Goal: Information Seeking & Learning: Compare options

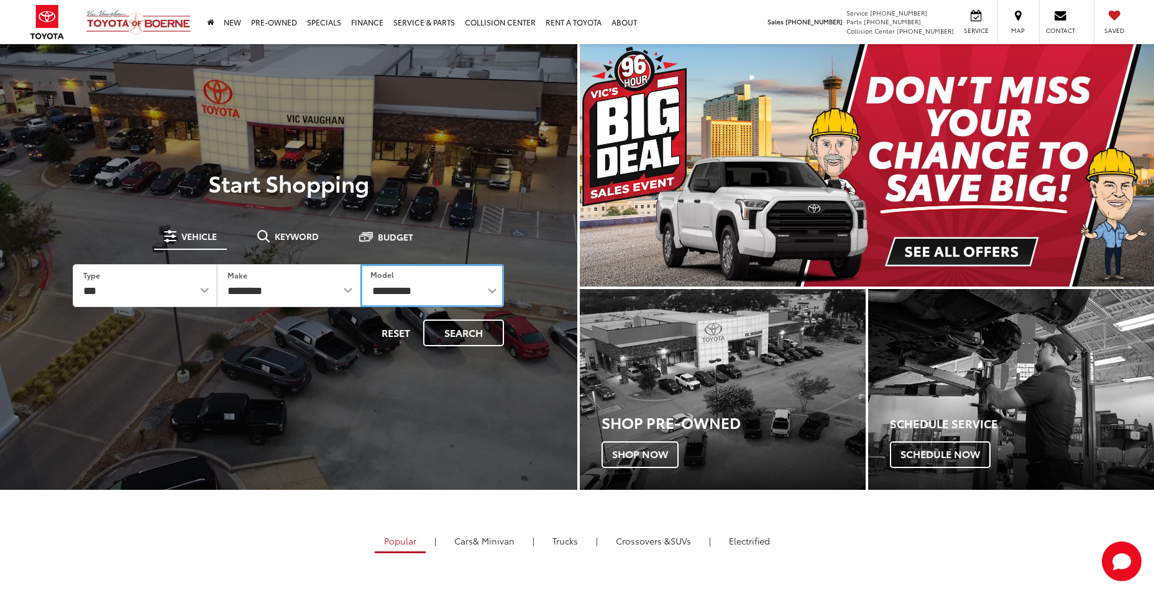
click at [443, 290] on select "**********" at bounding box center [432, 285] width 144 height 43
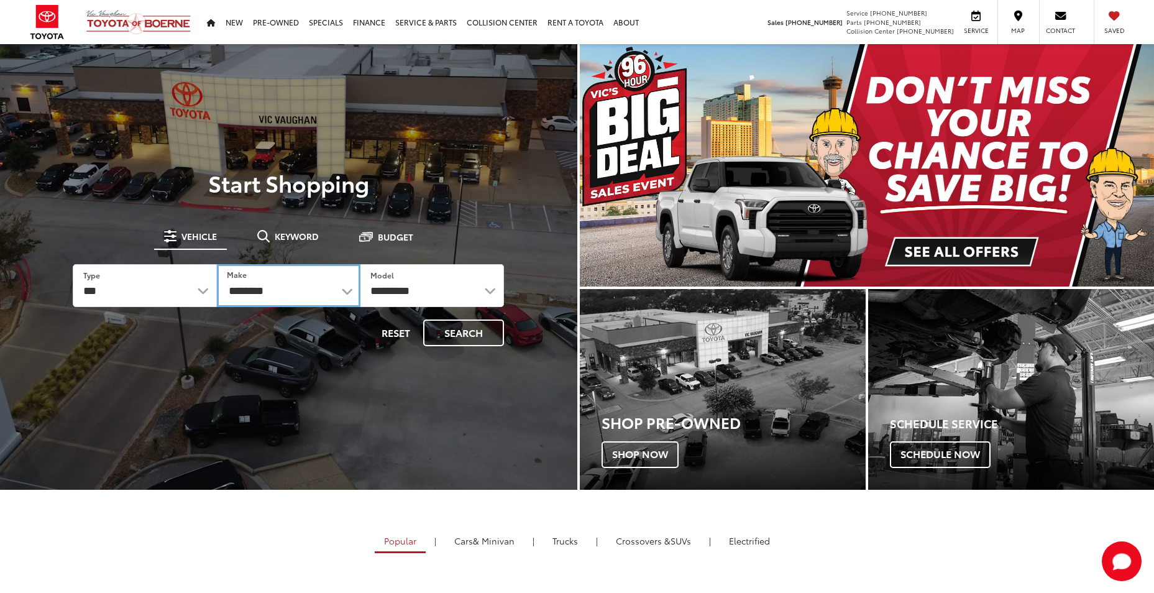
click at [301, 290] on select "**********" at bounding box center [289, 285] width 144 height 43
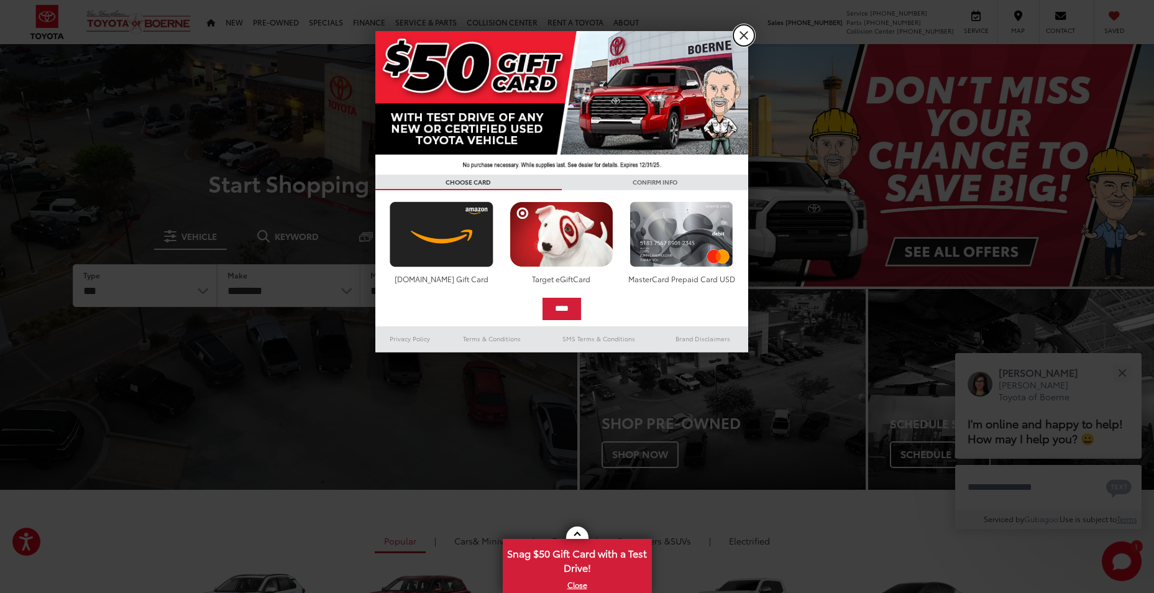
click at [743, 36] on link "X" at bounding box center [743, 35] width 21 height 21
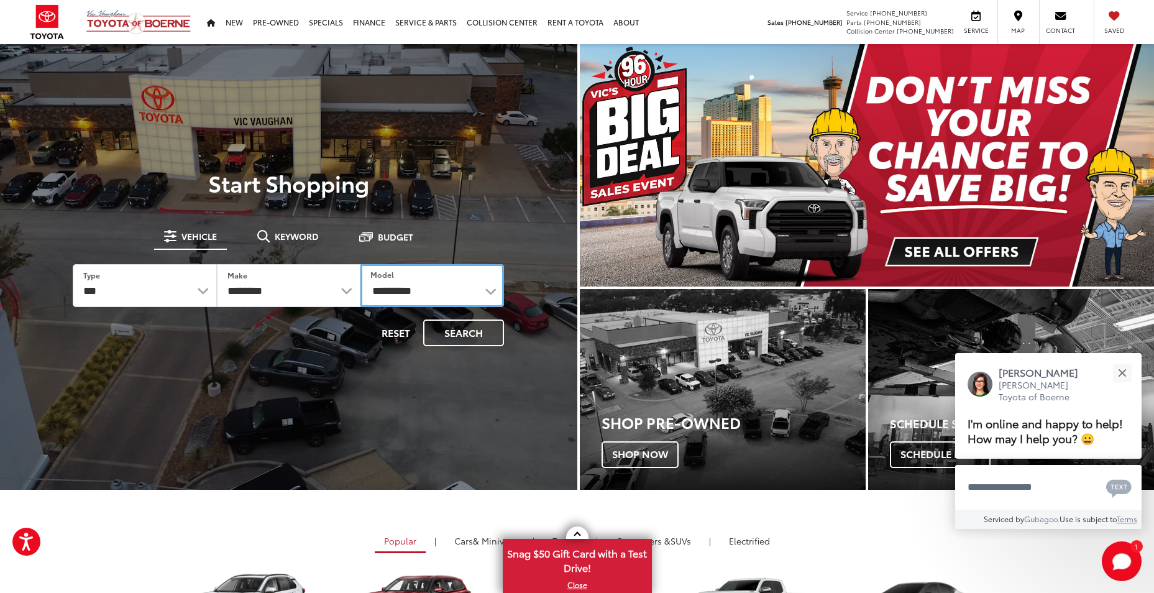
click at [440, 291] on select "**********" at bounding box center [432, 285] width 144 height 43
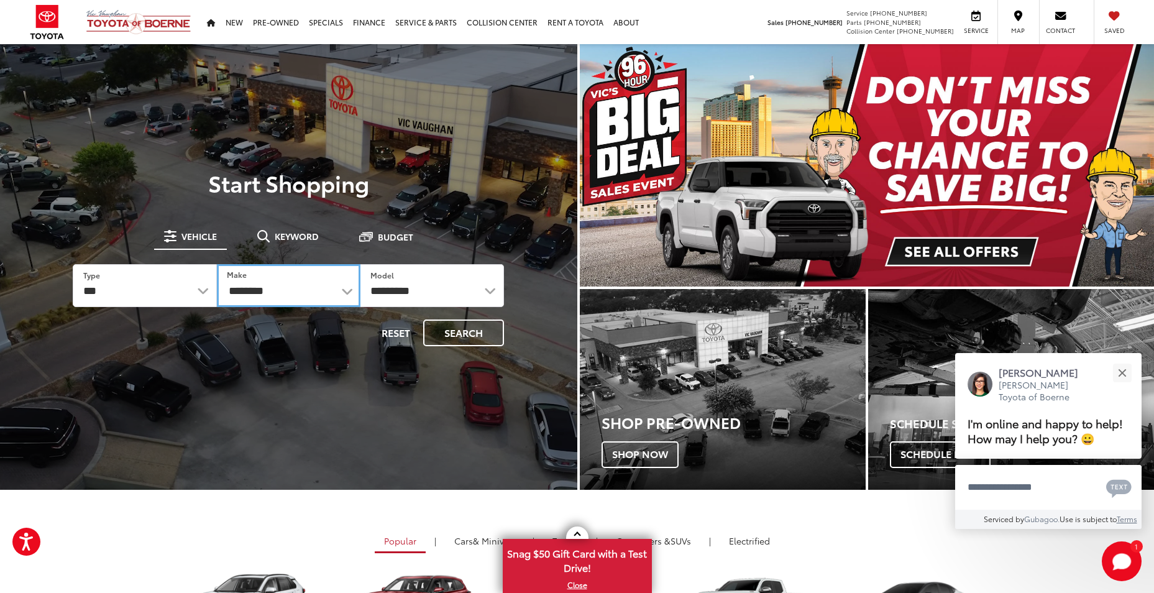
drag, startPoint x: 264, startPoint y: 293, endPoint x: 282, endPoint y: 293, distance: 17.4
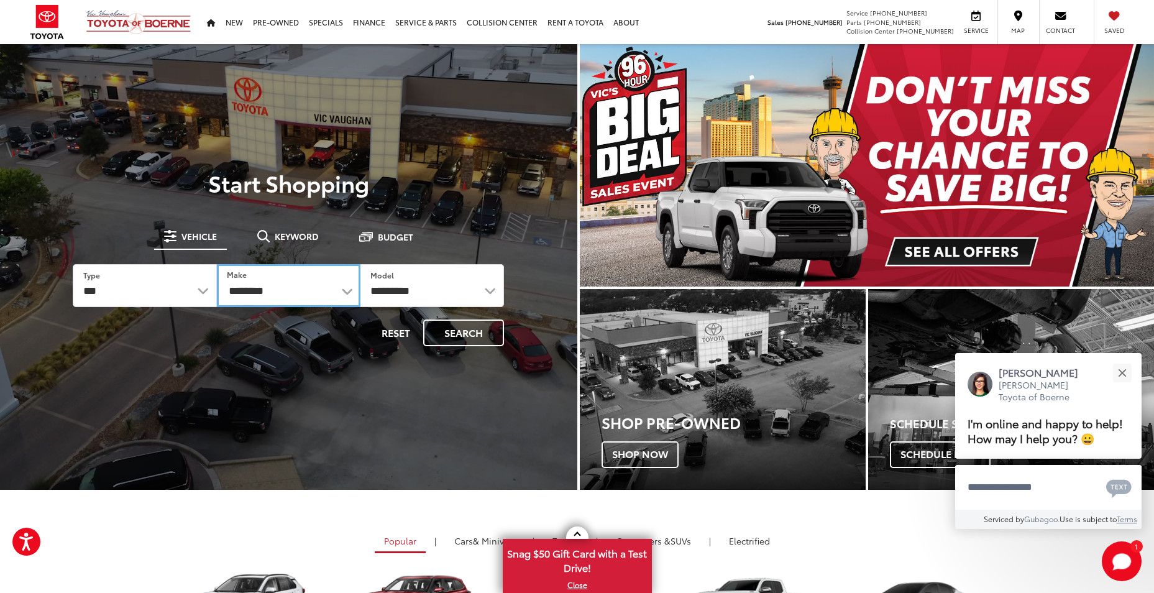
click at [264, 293] on select "**********" at bounding box center [289, 285] width 144 height 43
select select "******"
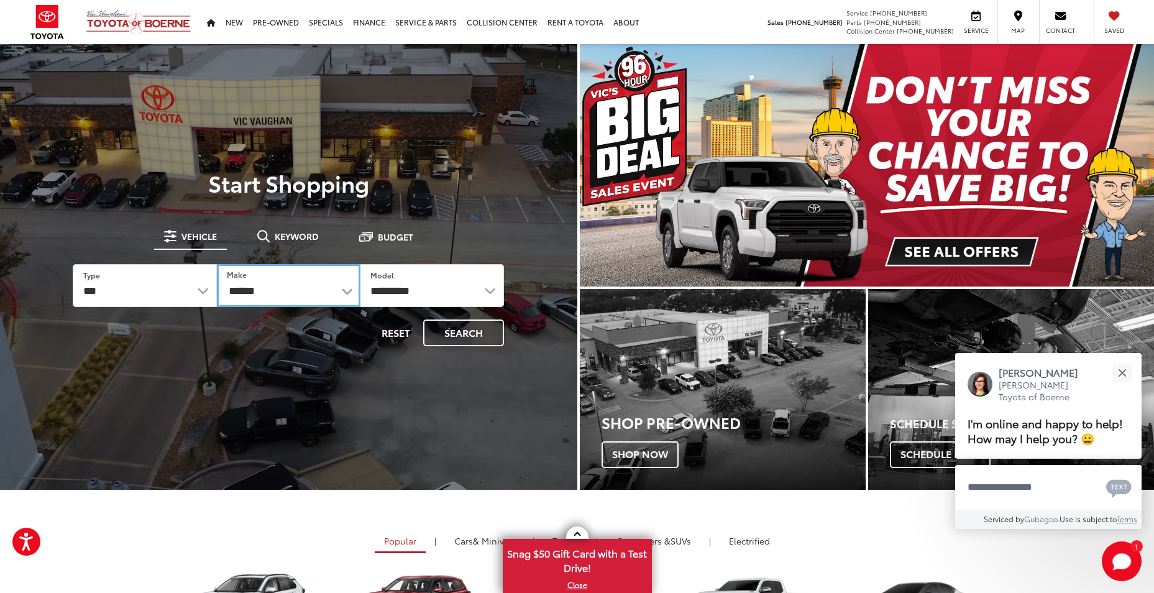
click at [217, 264] on select "**********" at bounding box center [289, 285] width 144 height 43
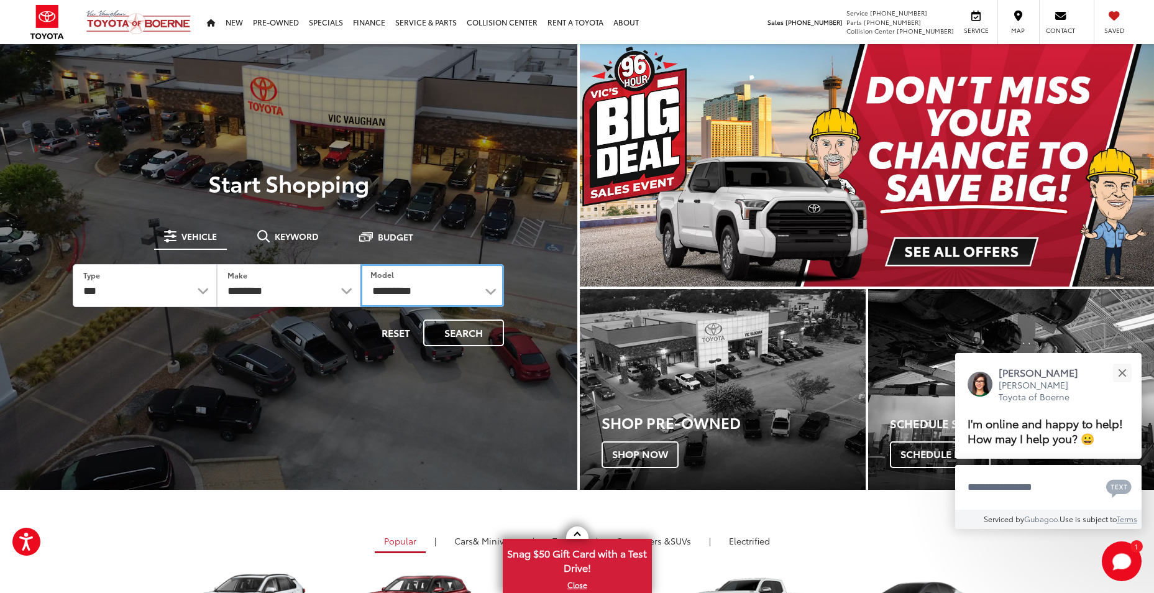
click at [403, 280] on select "**********" at bounding box center [432, 285] width 144 height 43
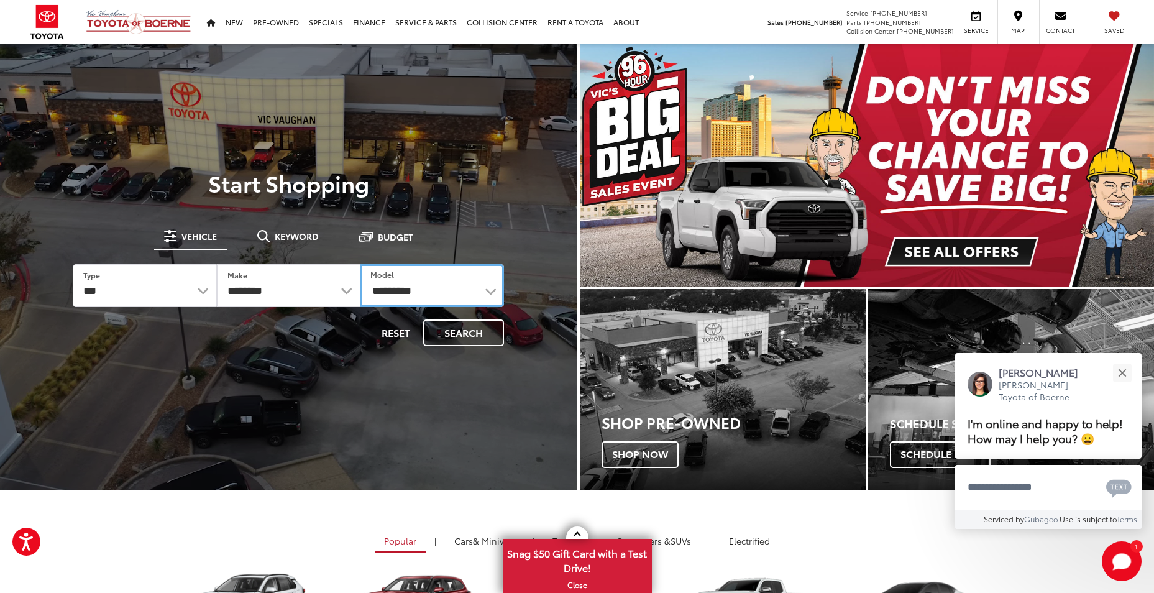
select select "**********"
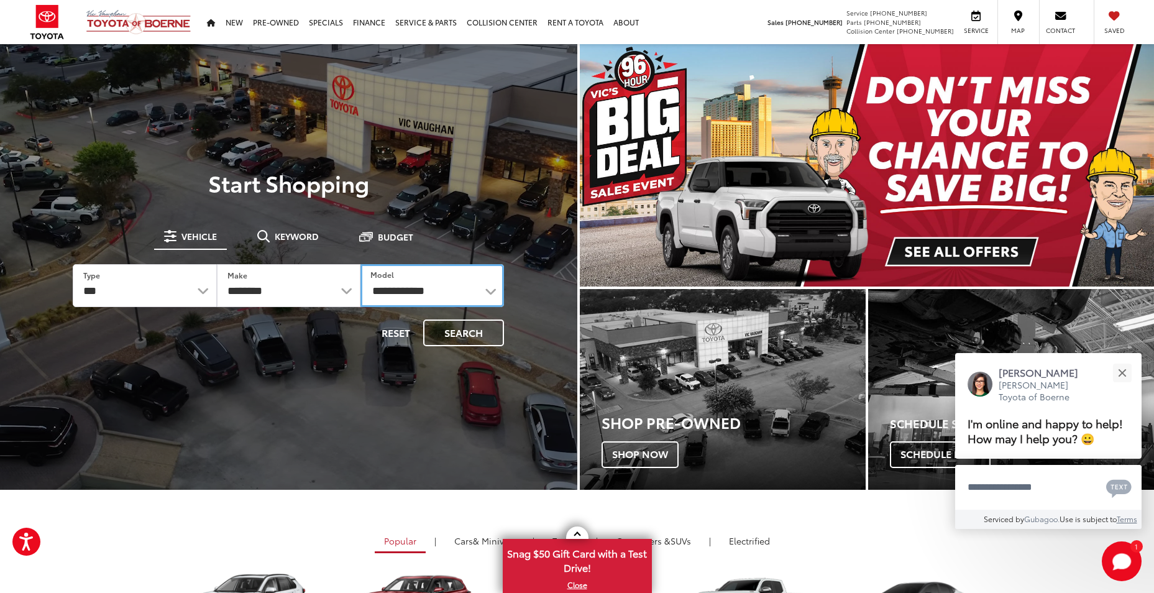
click at [360, 264] on select "**********" at bounding box center [432, 285] width 144 height 43
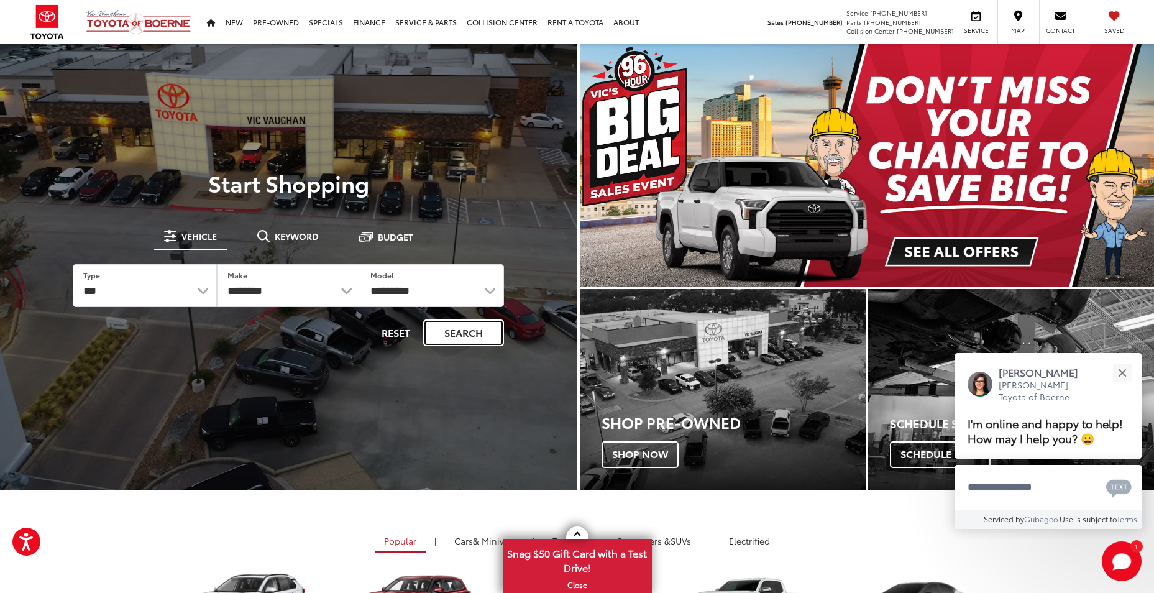
click at [490, 334] on button "Search" at bounding box center [463, 332] width 81 height 27
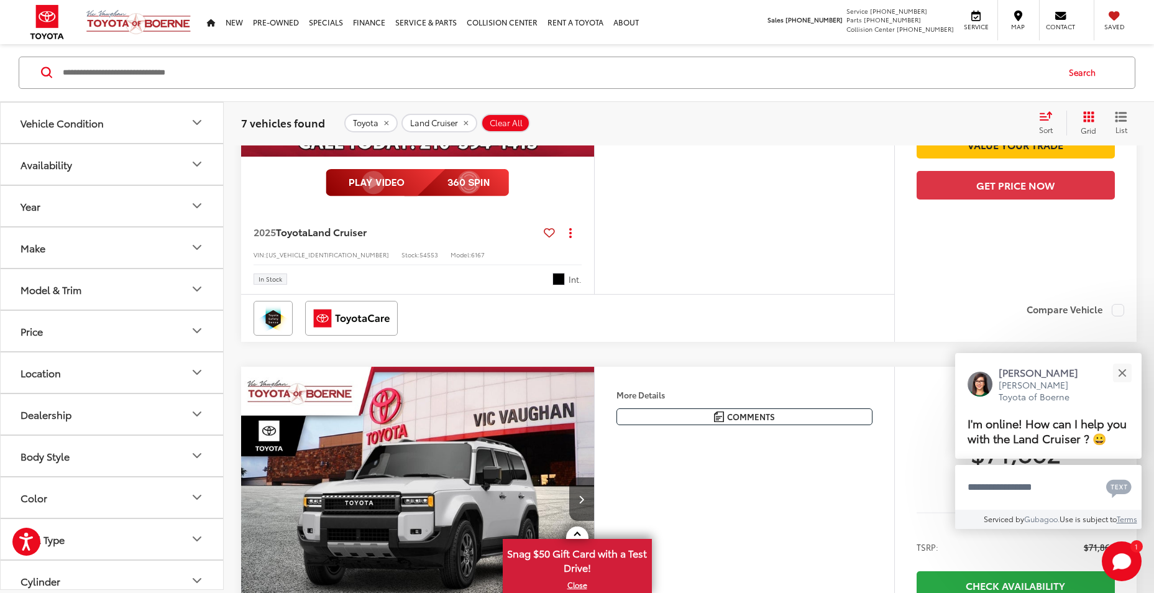
scroll to position [186, 0]
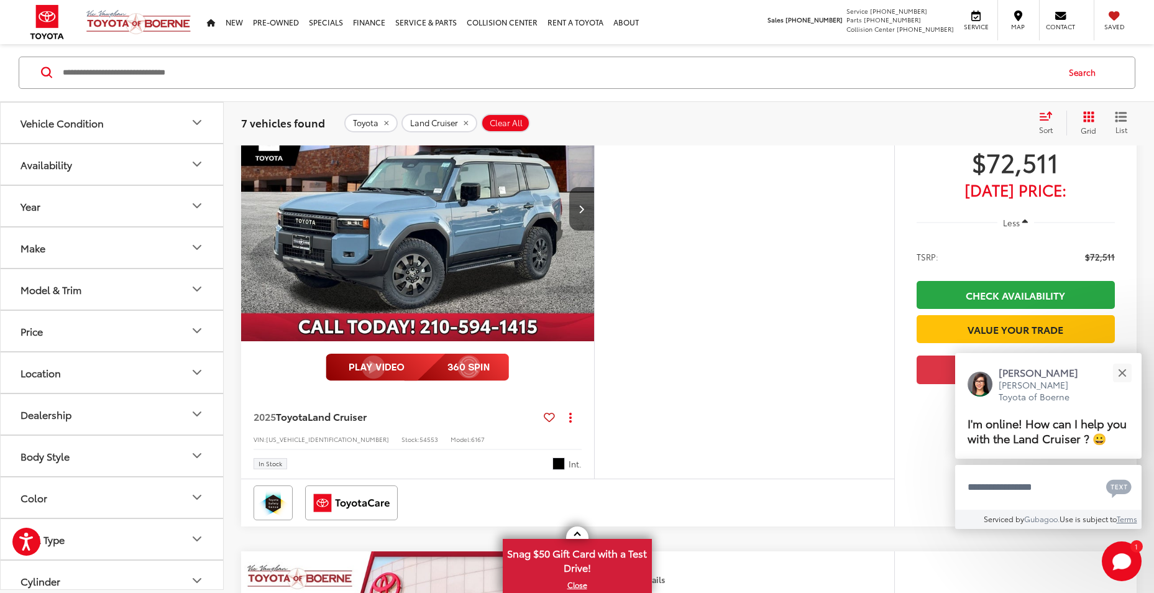
drag, startPoint x: 452, startPoint y: 262, endPoint x: 454, endPoint y: 270, distance: 8.3
click at [452, 262] on img "2025 Toyota Land Cruiser Land Cruiser 0" at bounding box center [418, 209] width 355 height 266
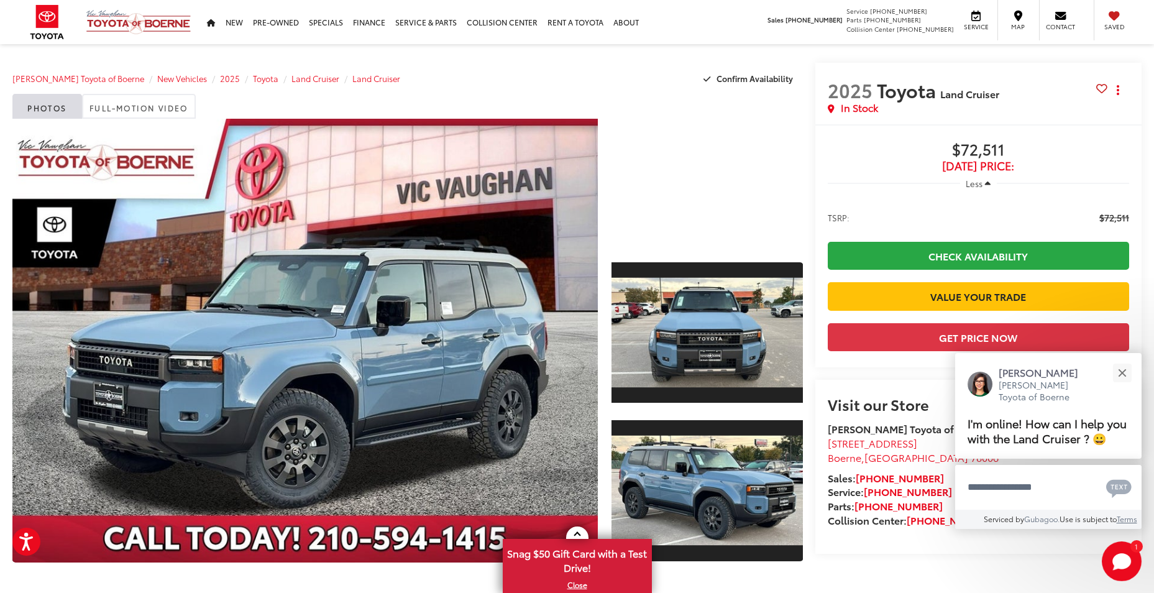
drag, startPoint x: 674, startPoint y: 225, endPoint x: 663, endPoint y: 254, distance: 31.1
click at [674, 225] on div at bounding box center [707, 182] width 191 height 127
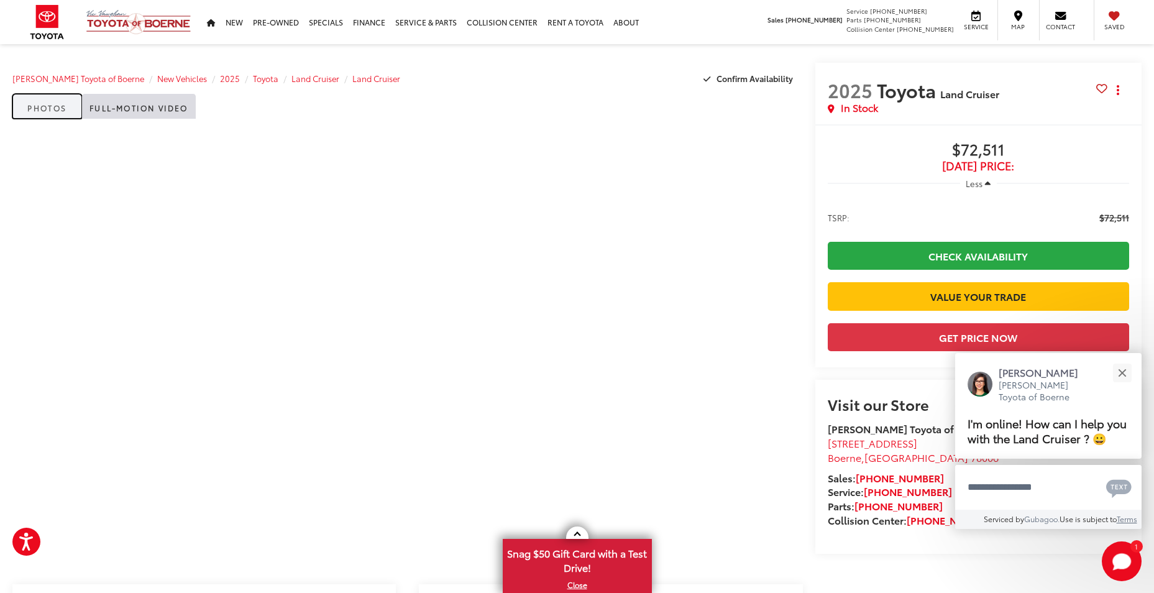
click at [53, 109] on link "Photos" at bounding box center [47, 106] width 70 height 25
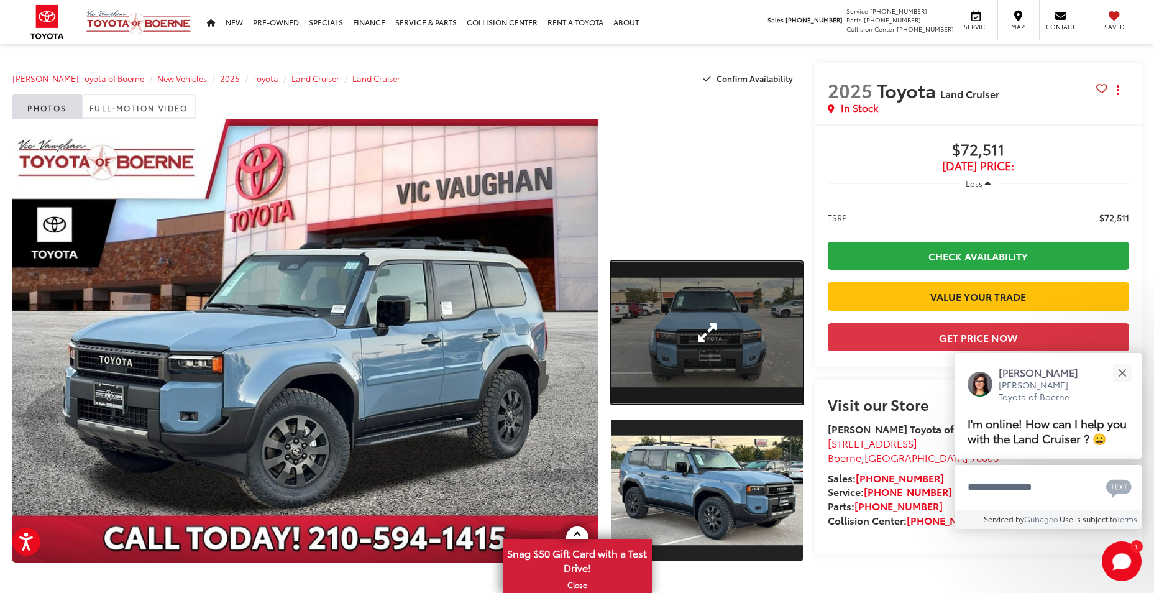
click at [732, 352] on link "Expand Photo 1" at bounding box center [707, 333] width 191 height 144
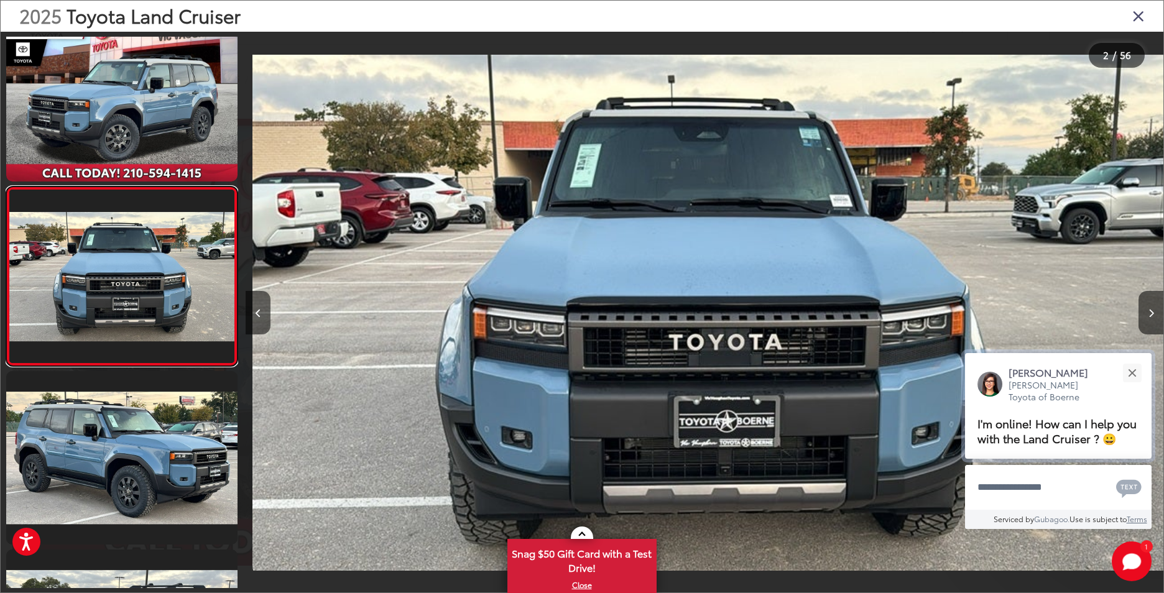
scroll to position [0, 917]
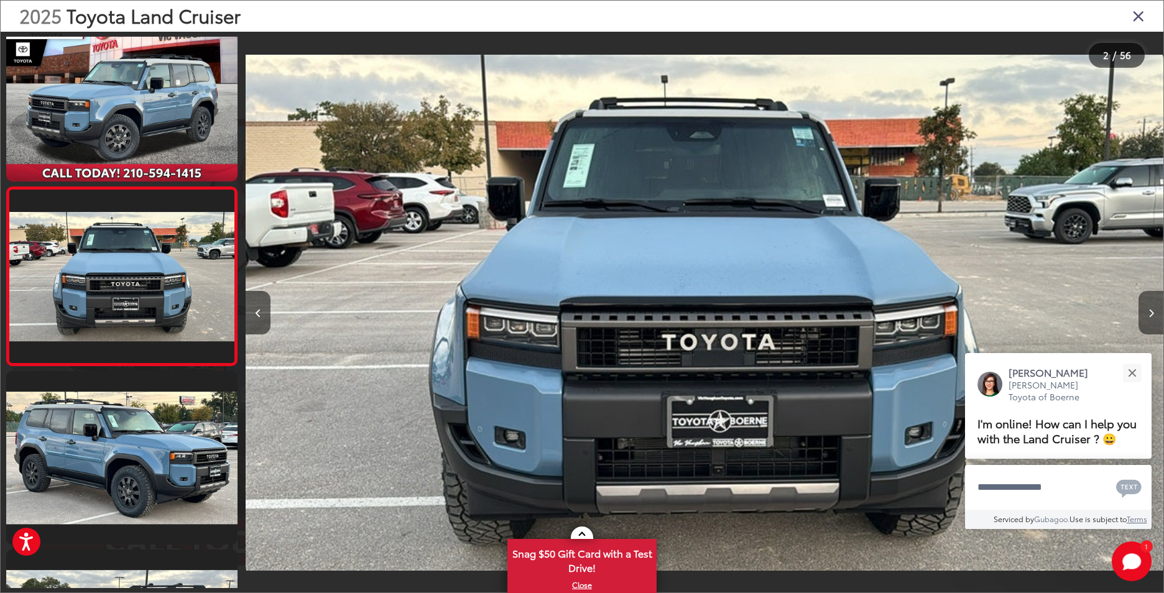
click at [1154, 307] on button "Next image" at bounding box center [1150, 313] width 25 height 44
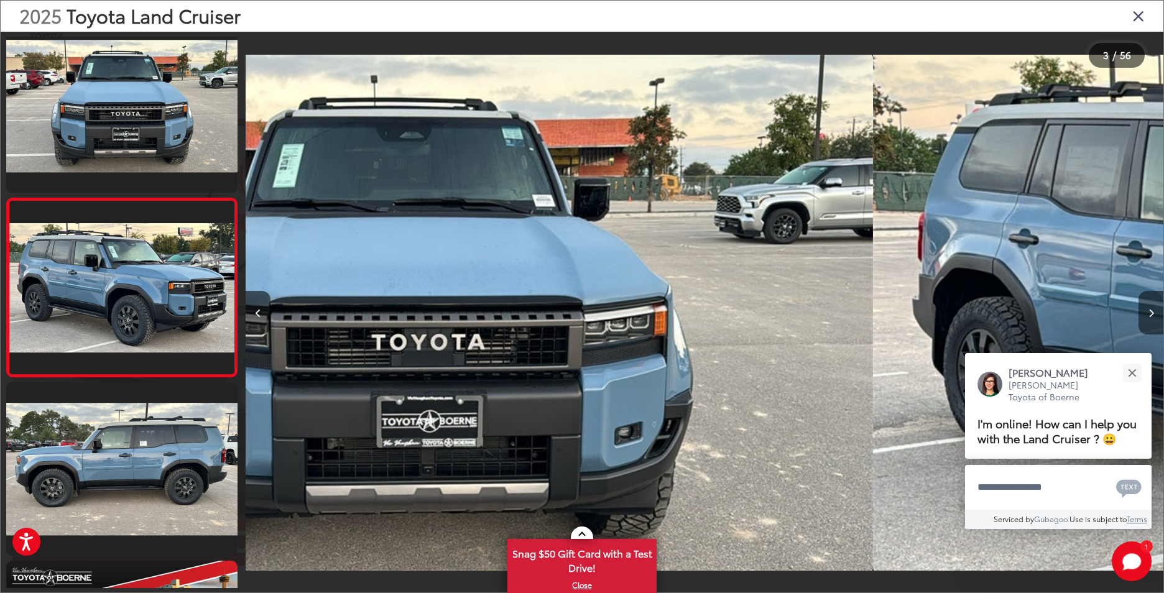
scroll to position [208, 0]
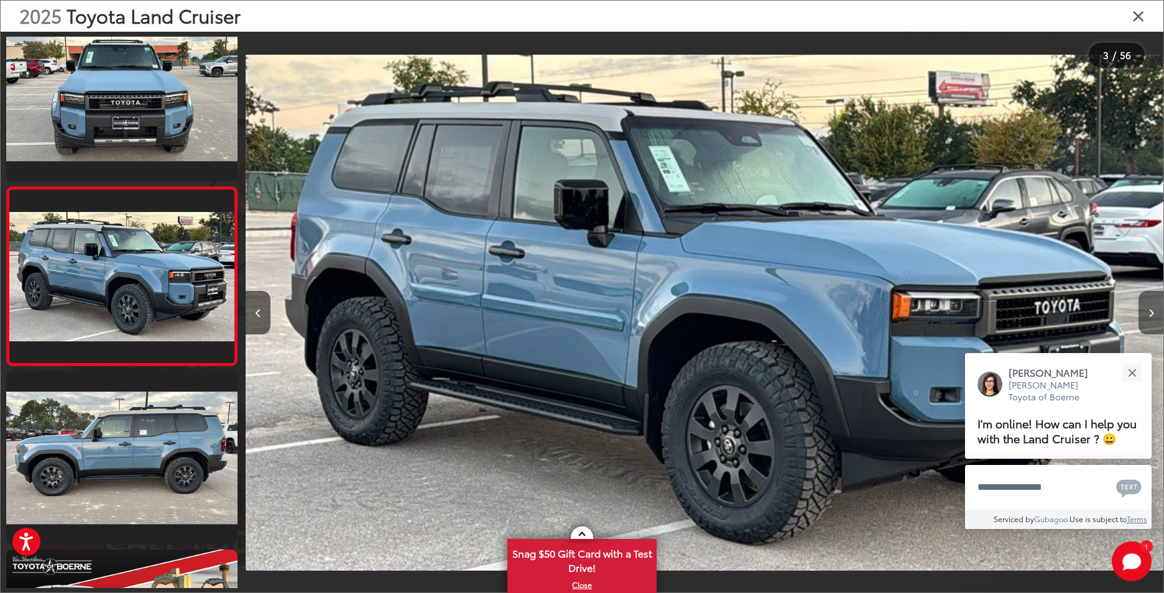
click at [1154, 307] on button "Next image" at bounding box center [1150, 313] width 25 height 44
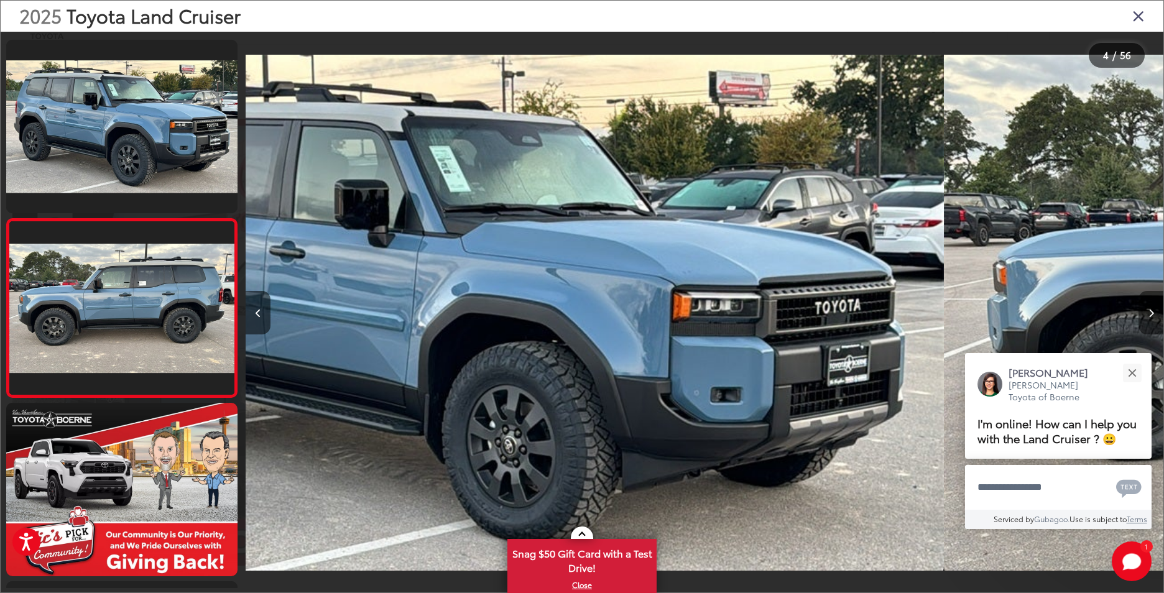
scroll to position [386, 0]
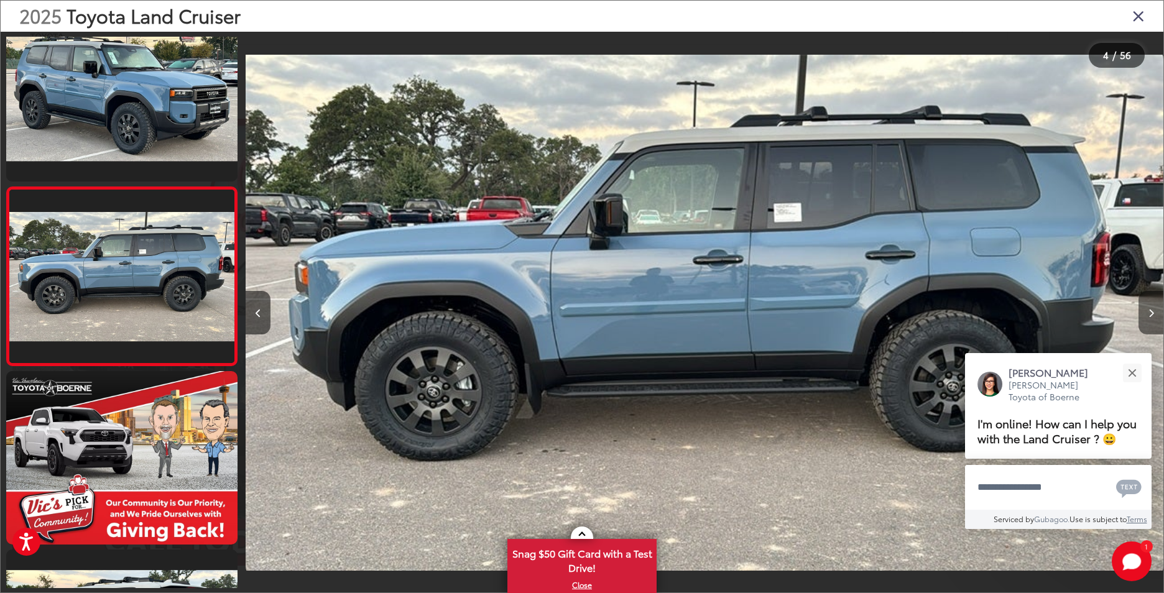
click at [1154, 307] on button "Next image" at bounding box center [1150, 313] width 25 height 44
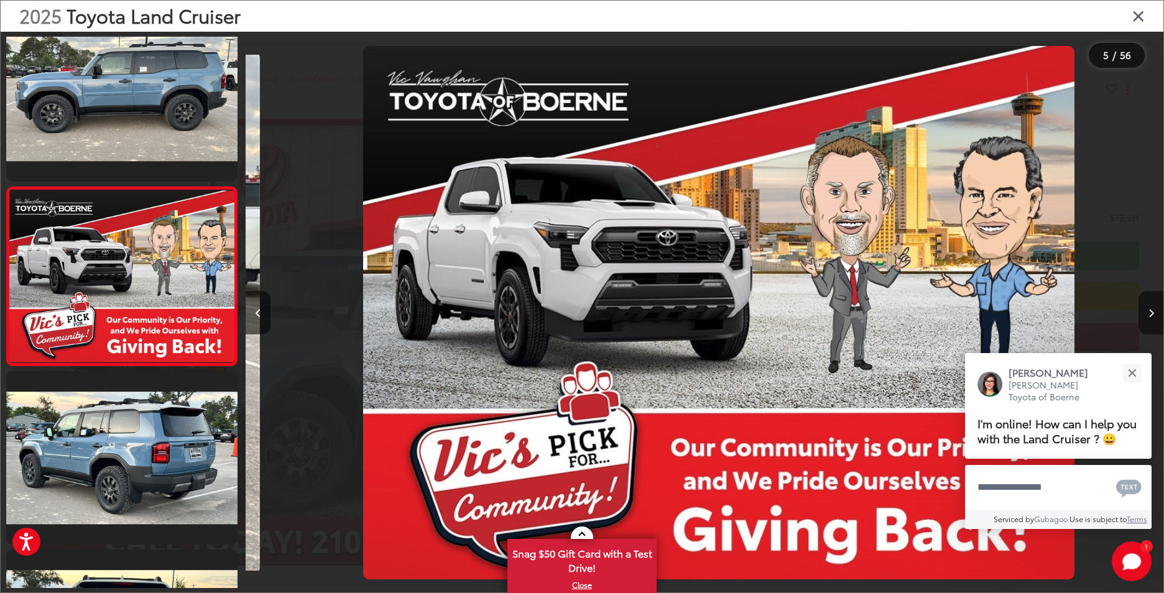
scroll to position [0, 3670]
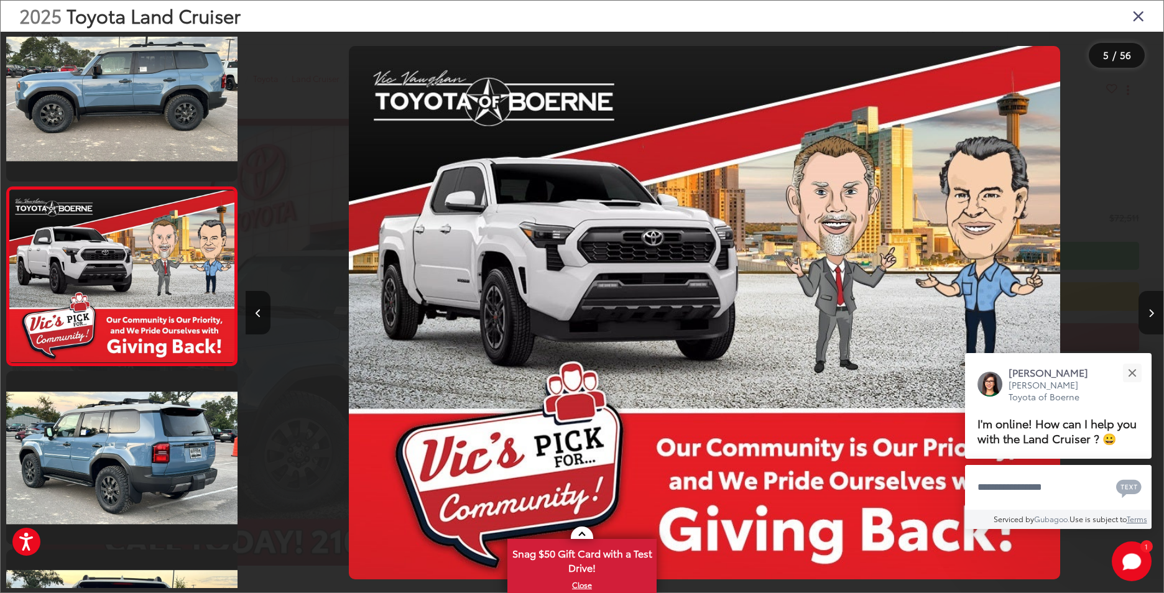
click at [1154, 307] on button "Next image" at bounding box center [1150, 313] width 25 height 44
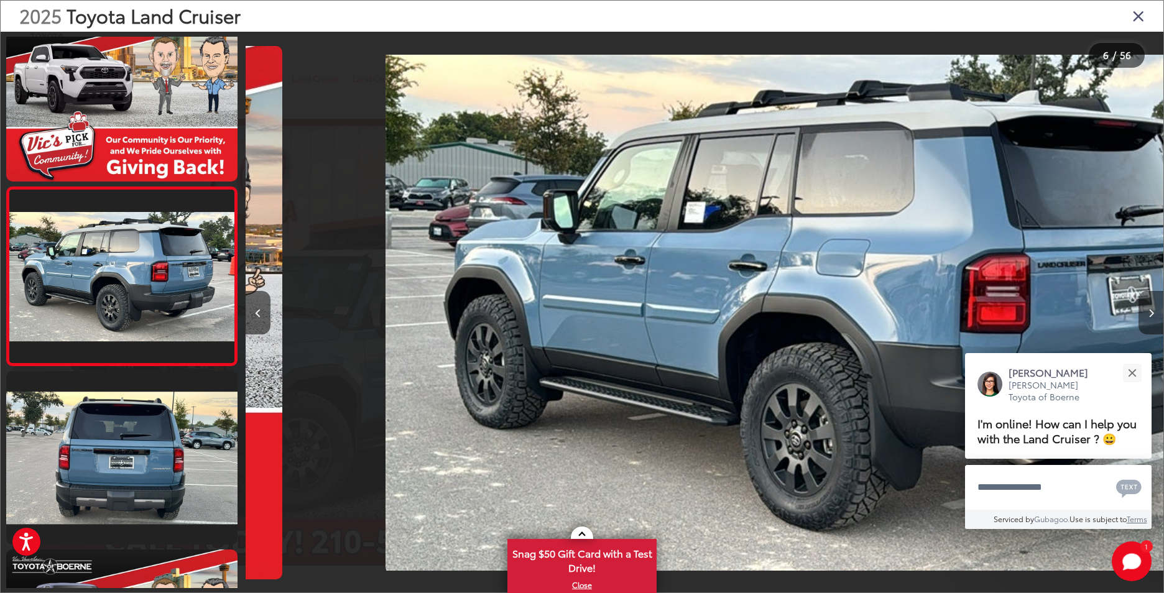
scroll to position [0, 4587]
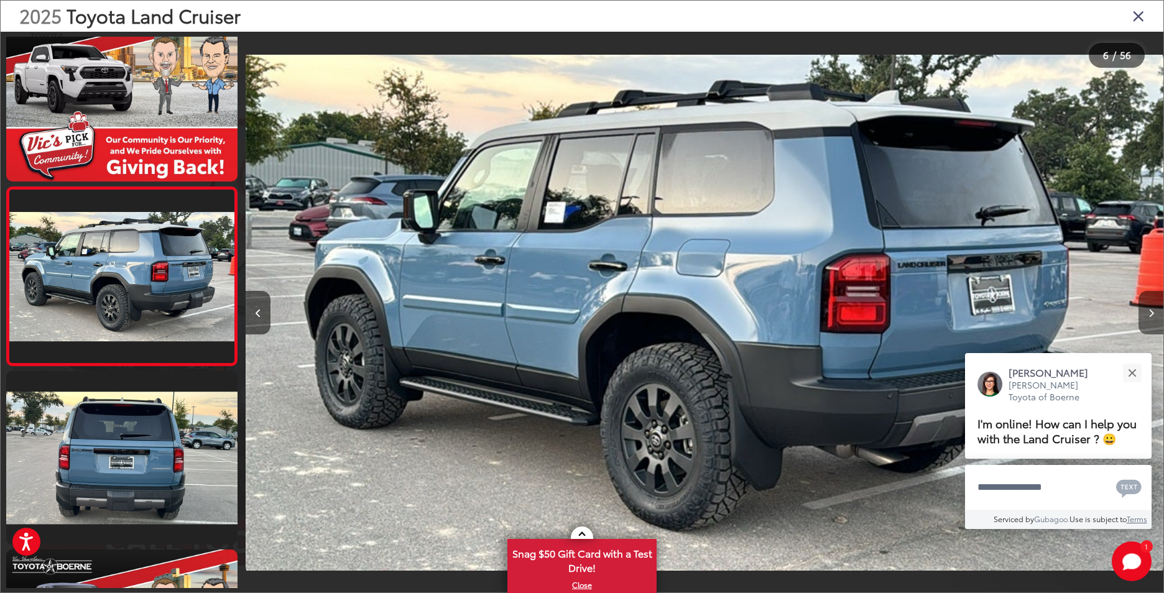
click at [1154, 307] on button "Next image" at bounding box center [1150, 313] width 25 height 44
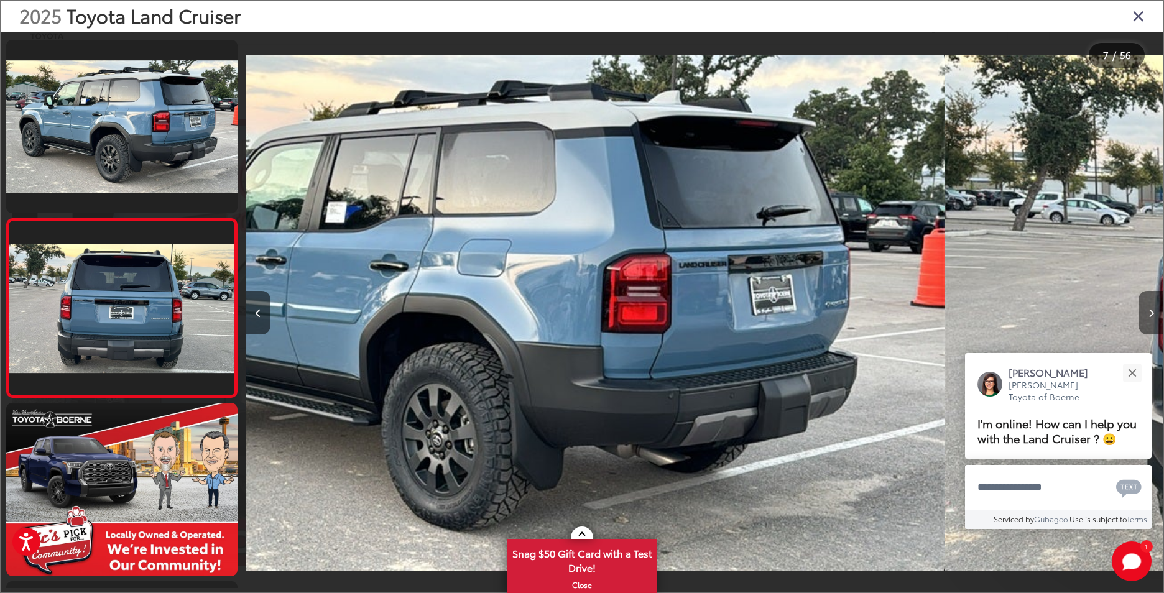
scroll to position [921, 0]
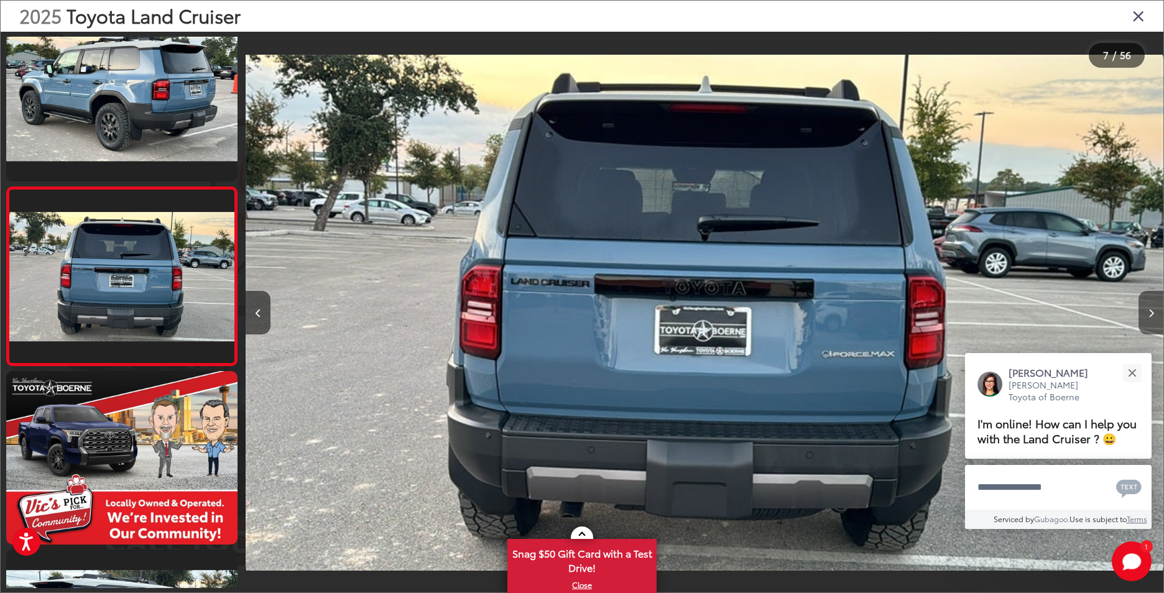
click at [1154, 307] on button "Next image" at bounding box center [1150, 313] width 25 height 44
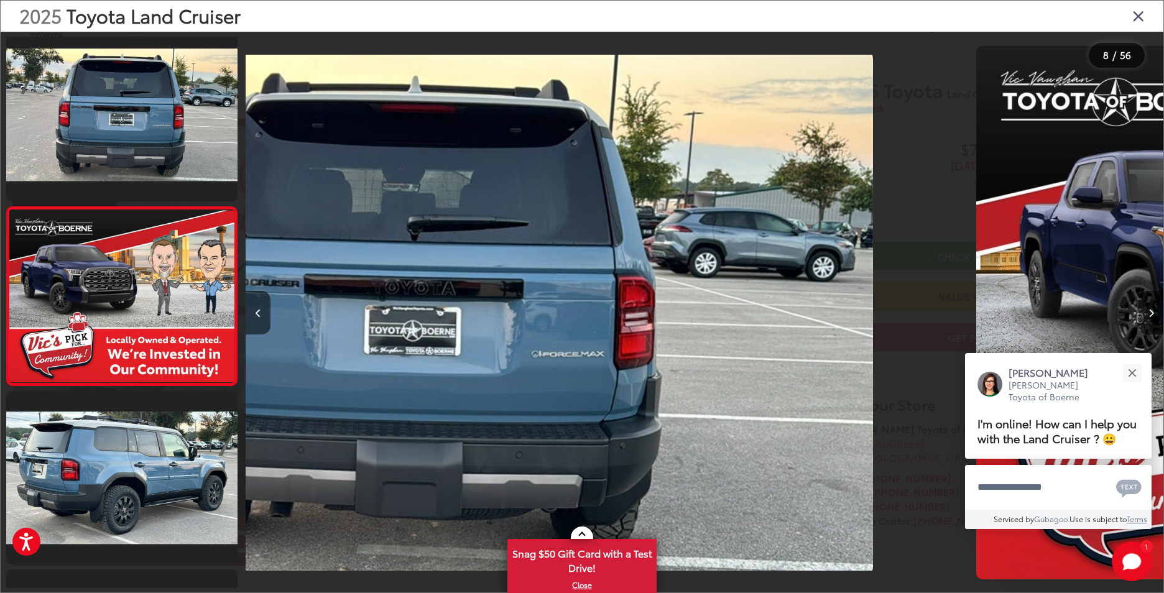
scroll to position [1099, 0]
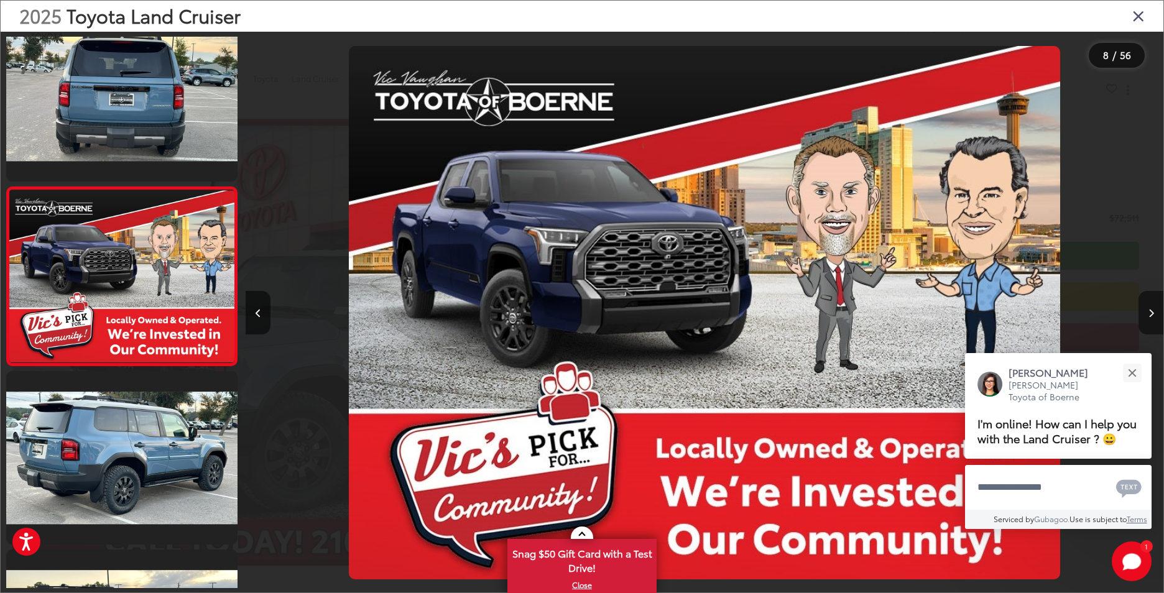
click at [1154, 307] on button "Next image" at bounding box center [1150, 313] width 25 height 44
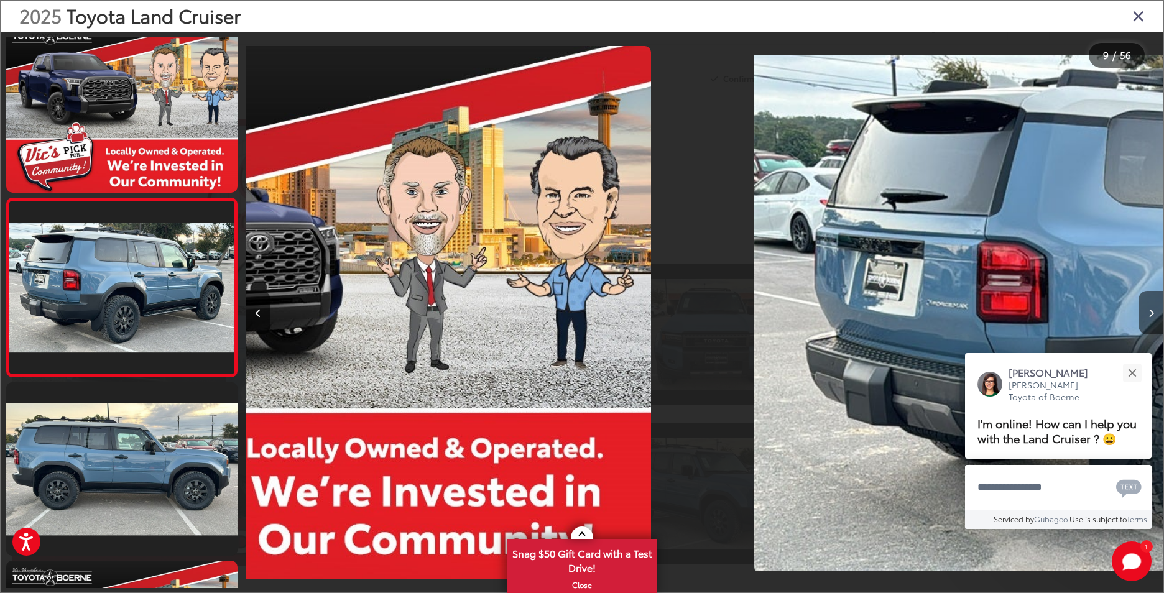
scroll to position [1278, 0]
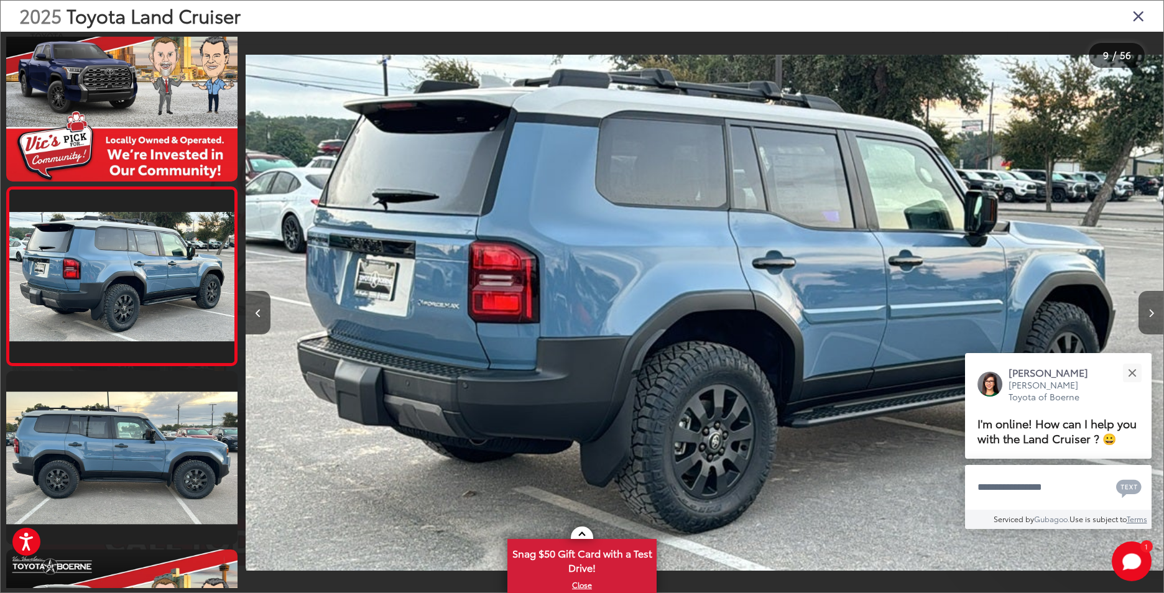
click at [1154, 307] on button "Next image" at bounding box center [1150, 313] width 25 height 44
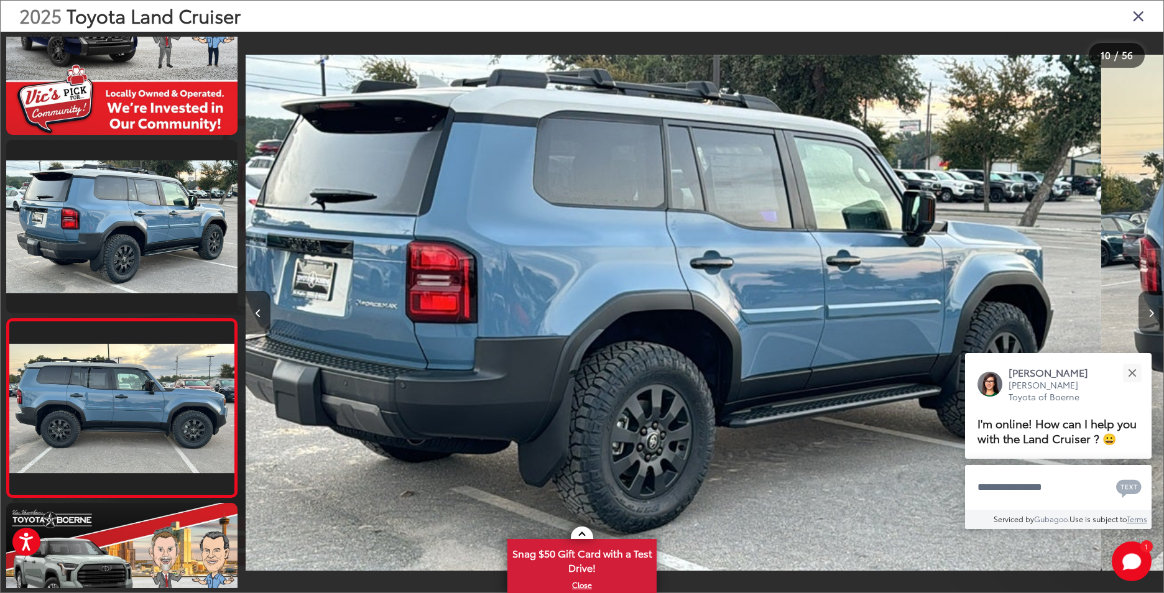
scroll to position [0, 0]
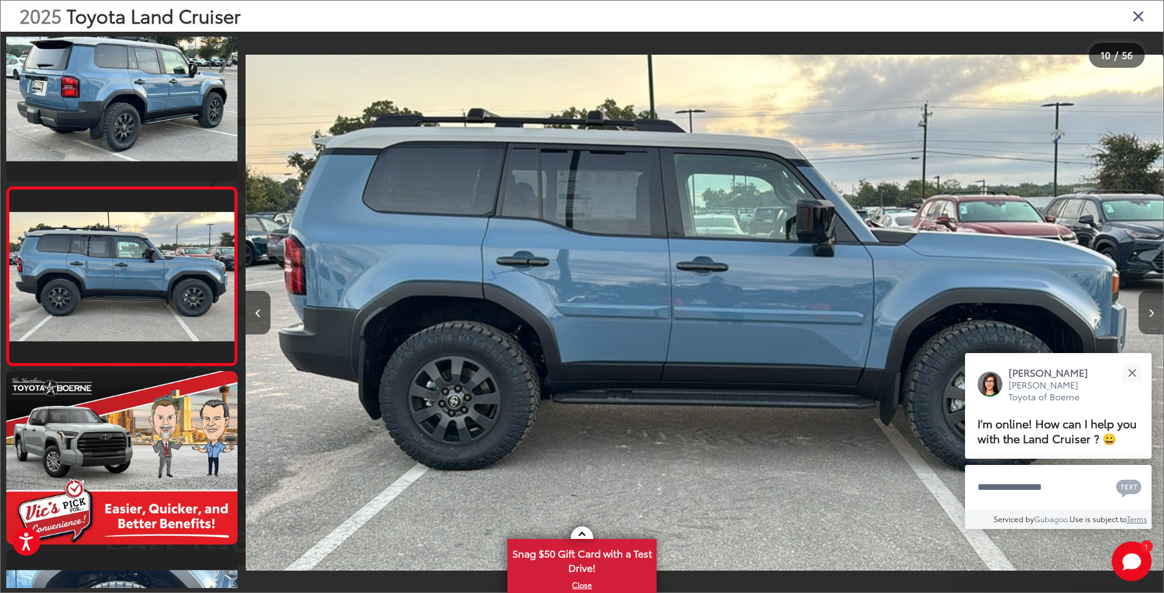
click at [1154, 307] on button "Next image" at bounding box center [1150, 313] width 25 height 44
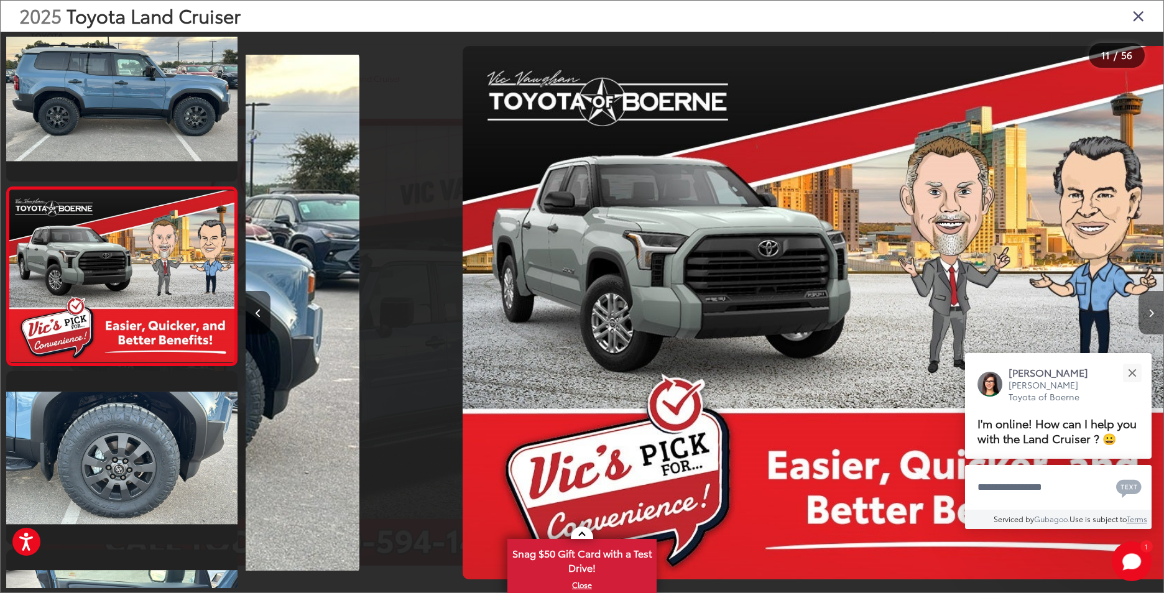
click at [1154, 307] on button "Next image" at bounding box center [1150, 313] width 25 height 44
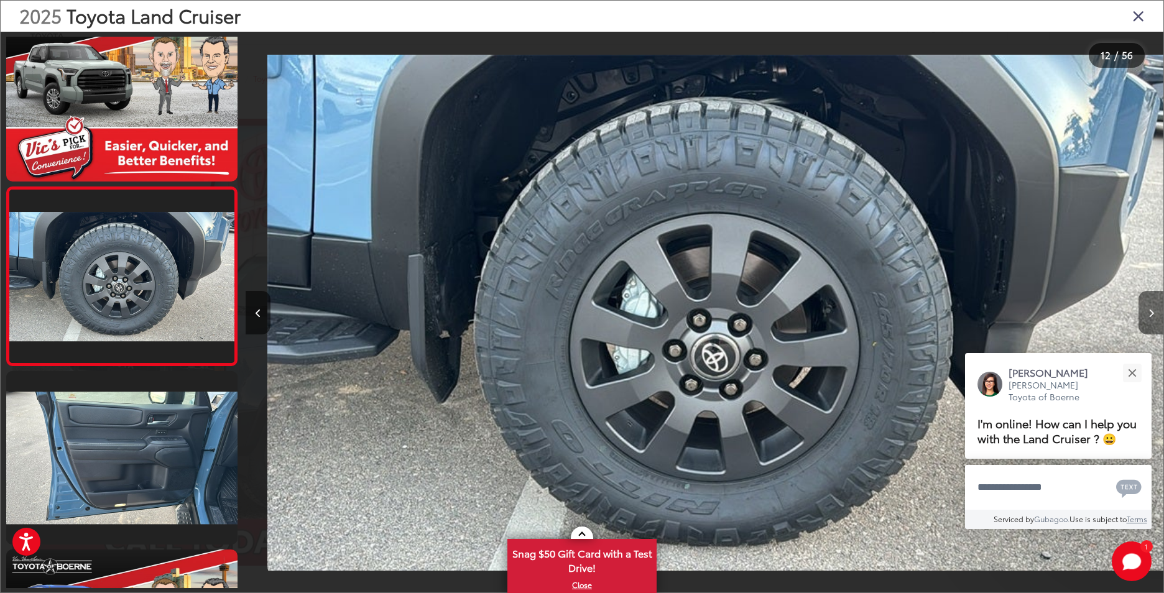
click at [1154, 307] on button "Next image" at bounding box center [1150, 313] width 25 height 44
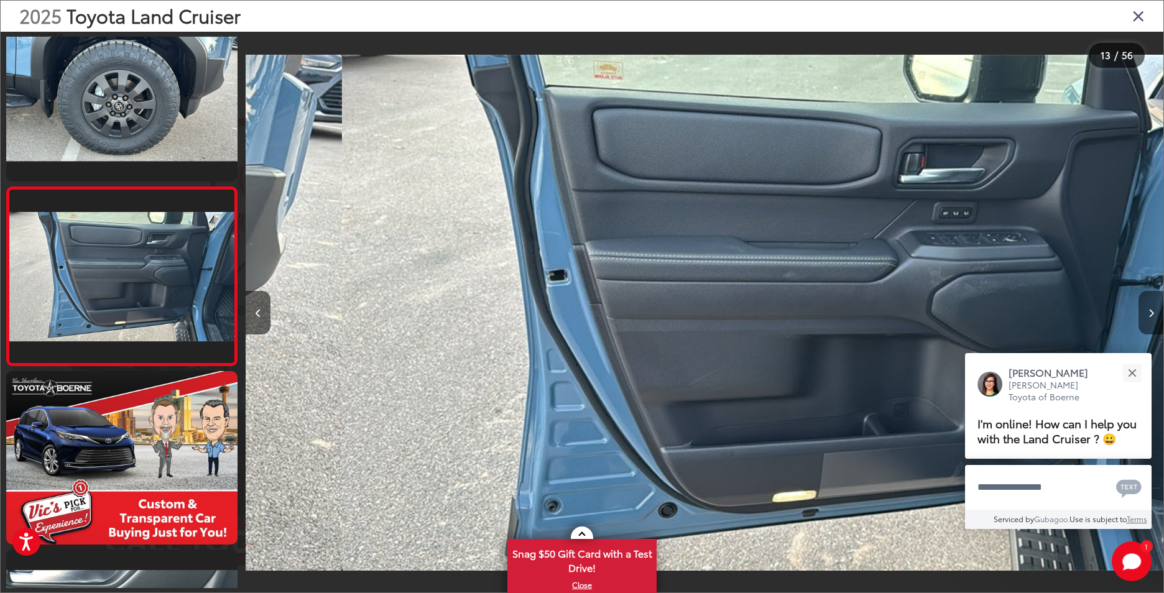
click at [1154, 307] on button "Next image" at bounding box center [1150, 313] width 25 height 44
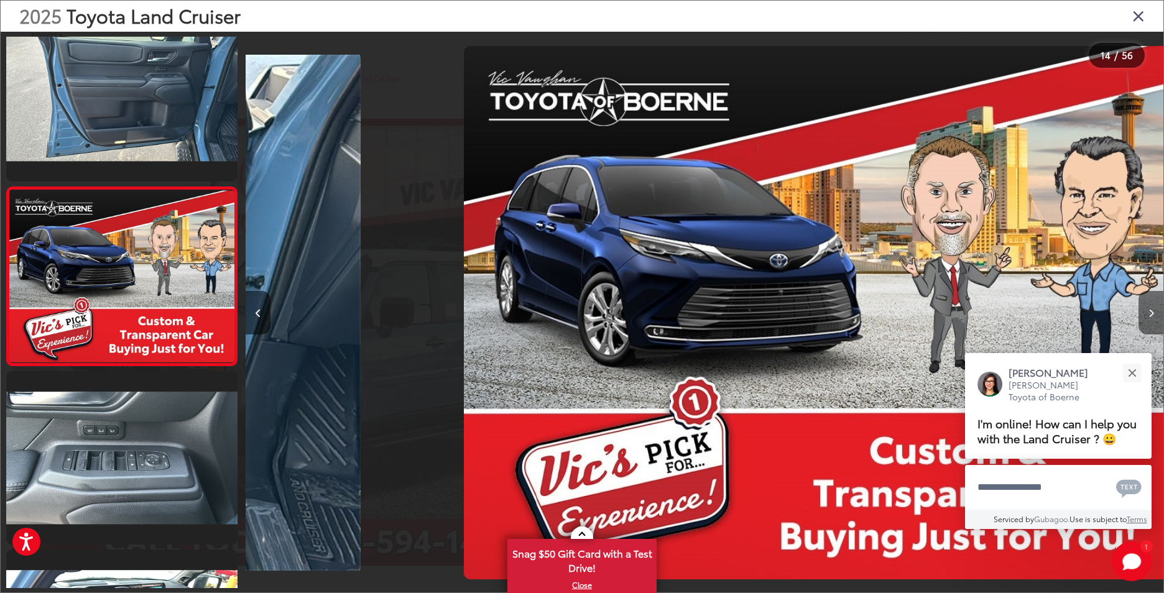
click at [1154, 307] on button "Next image" at bounding box center [1150, 313] width 25 height 44
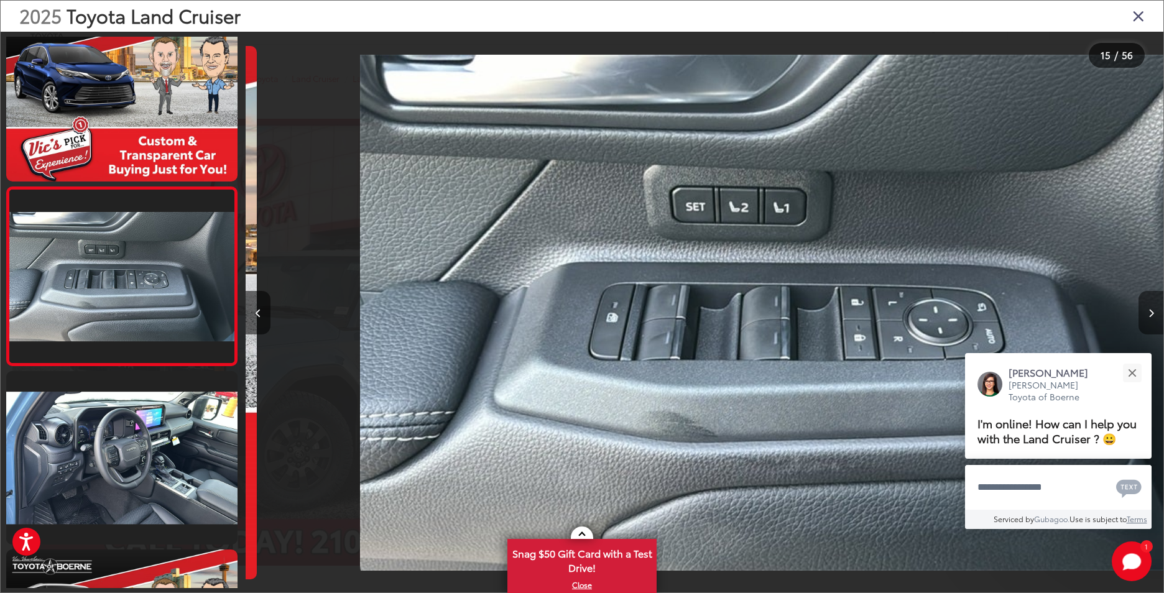
click at [1154, 307] on button "Next image" at bounding box center [1150, 313] width 25 height 44
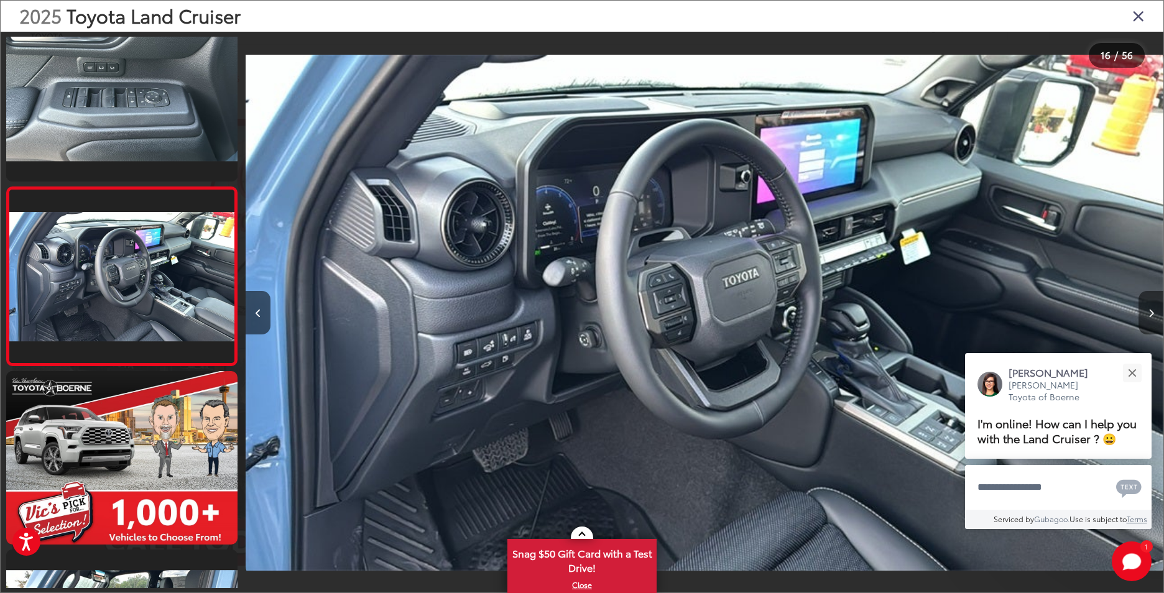
click at [1154, 307] on button "Next image" at bounding box center [1150, 313] width 25 height 44
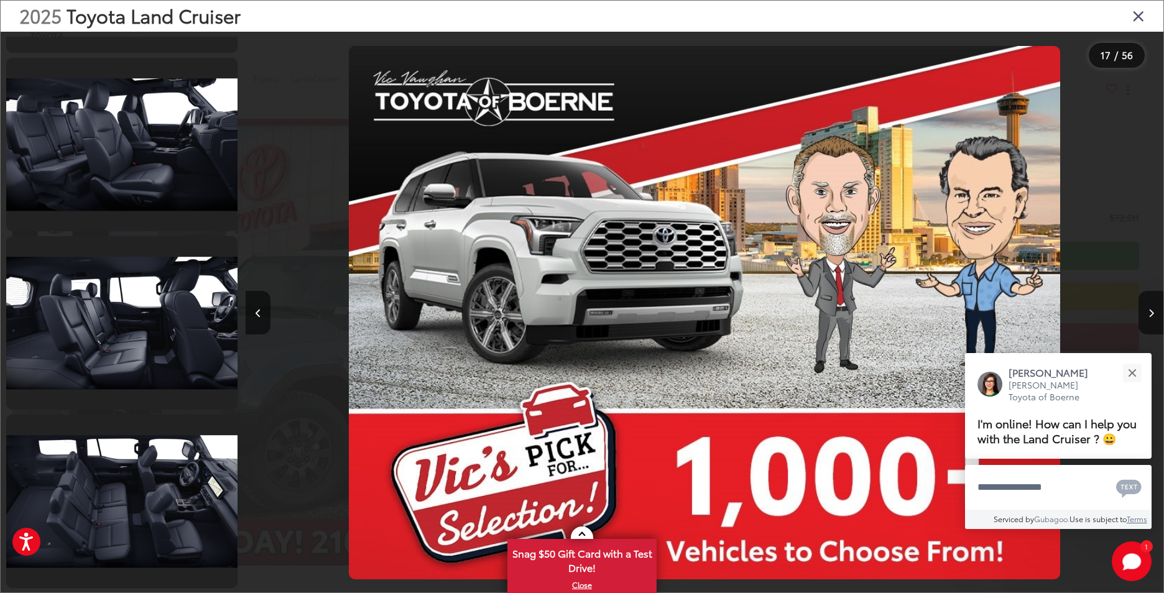
click at [1126, 16] on div "2025 Toyota Land Cruiser" at bounding box center [582, 16] width 1162 height 31
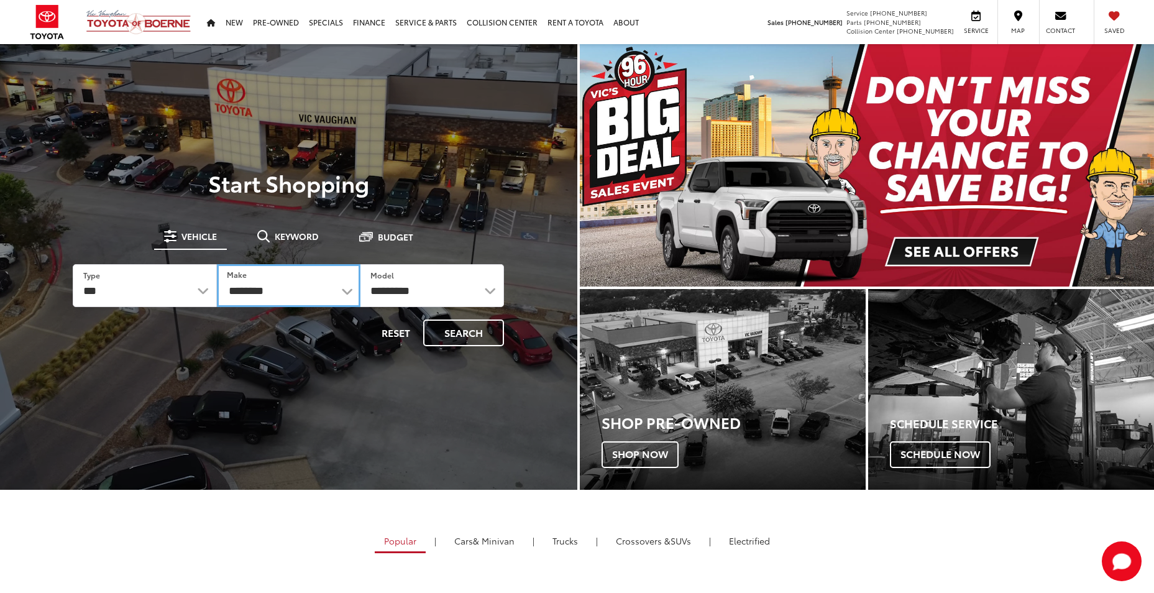
click at [281, 294] on select "**********" at bounding box center [289, 285] width 144 height 43
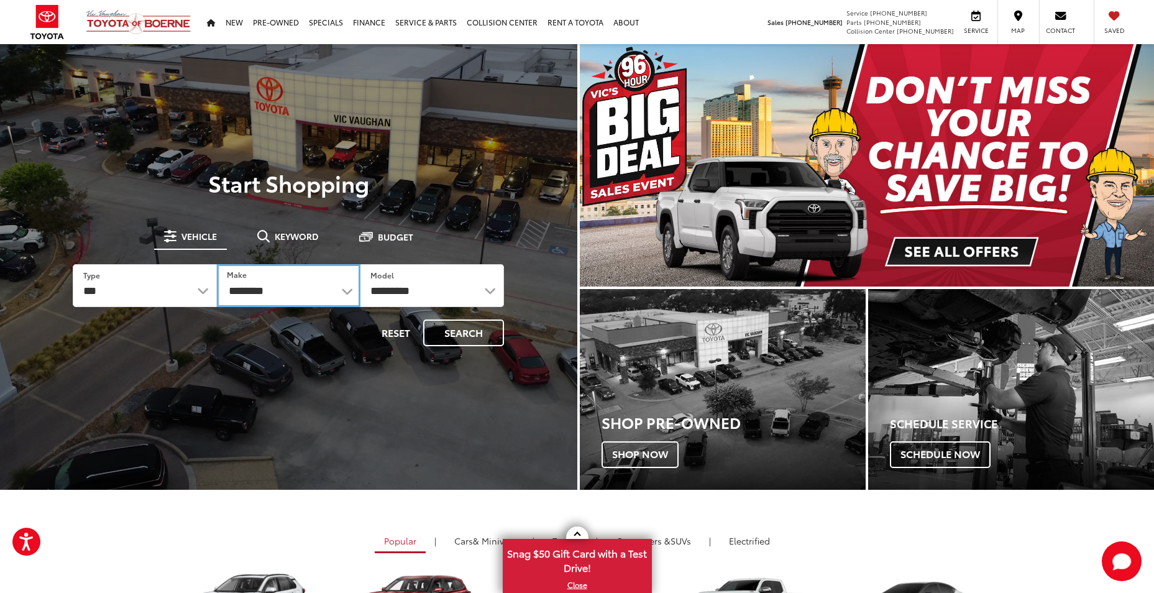
select select "******"
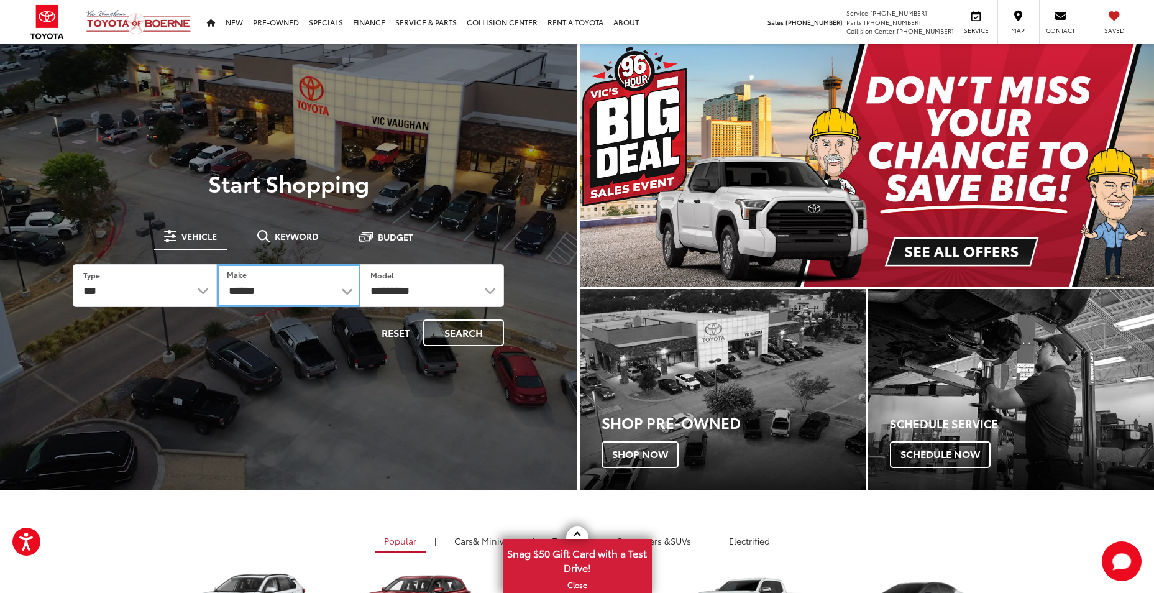
click at [217, 264] on select "**********" at bounding box center [289, 285] width 144 height 43
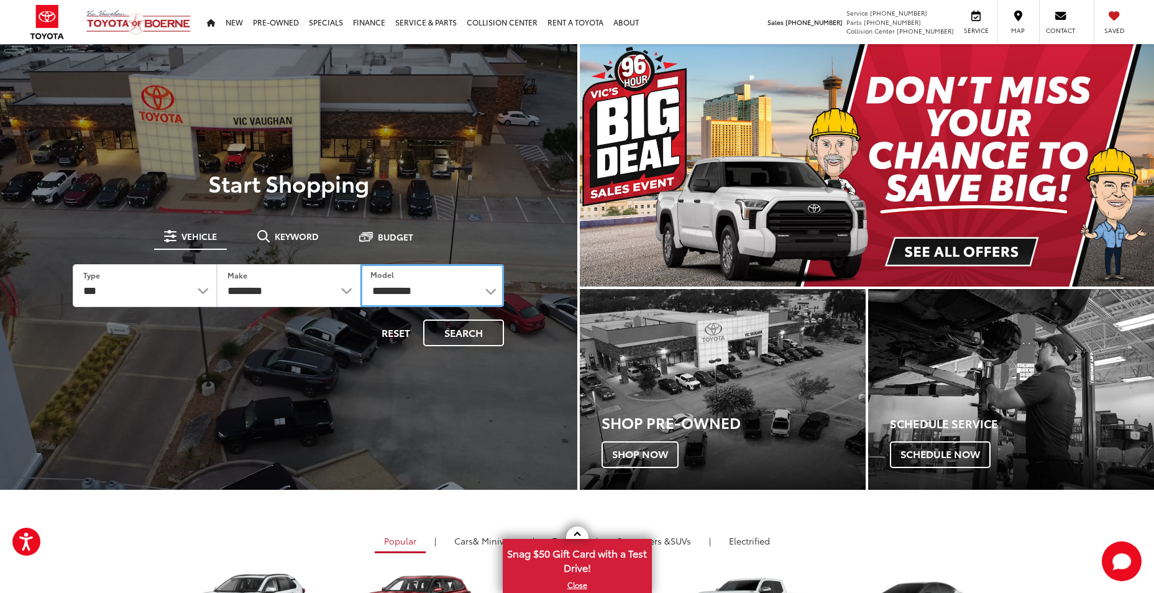
click at [426, 285] on select "**********" at bounding box center [432, 285] width 144 height 43
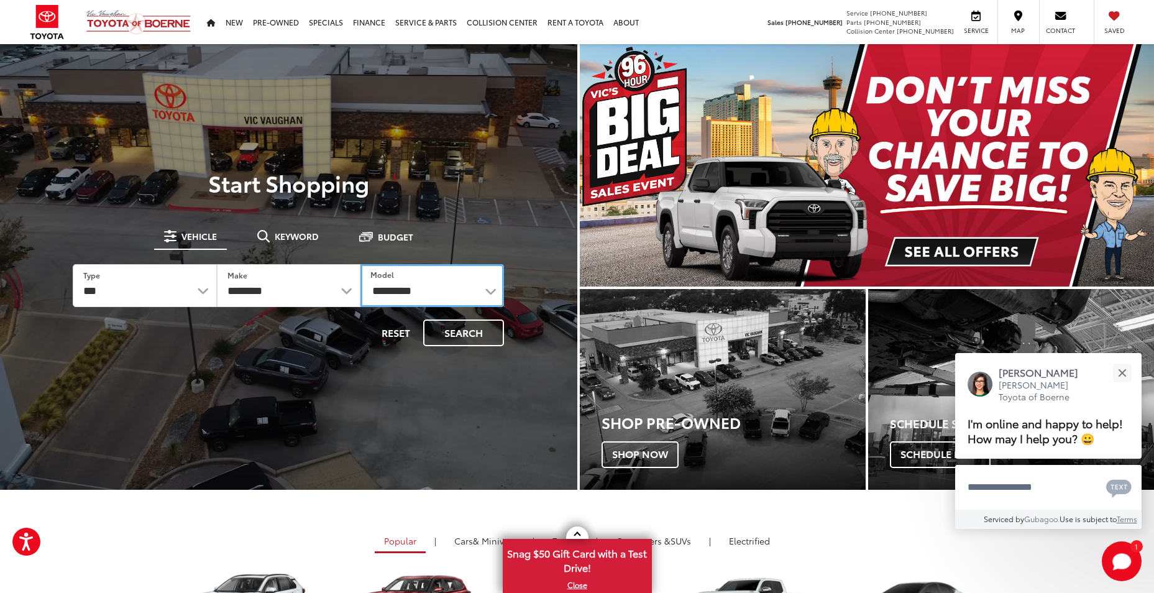
select select "*******"
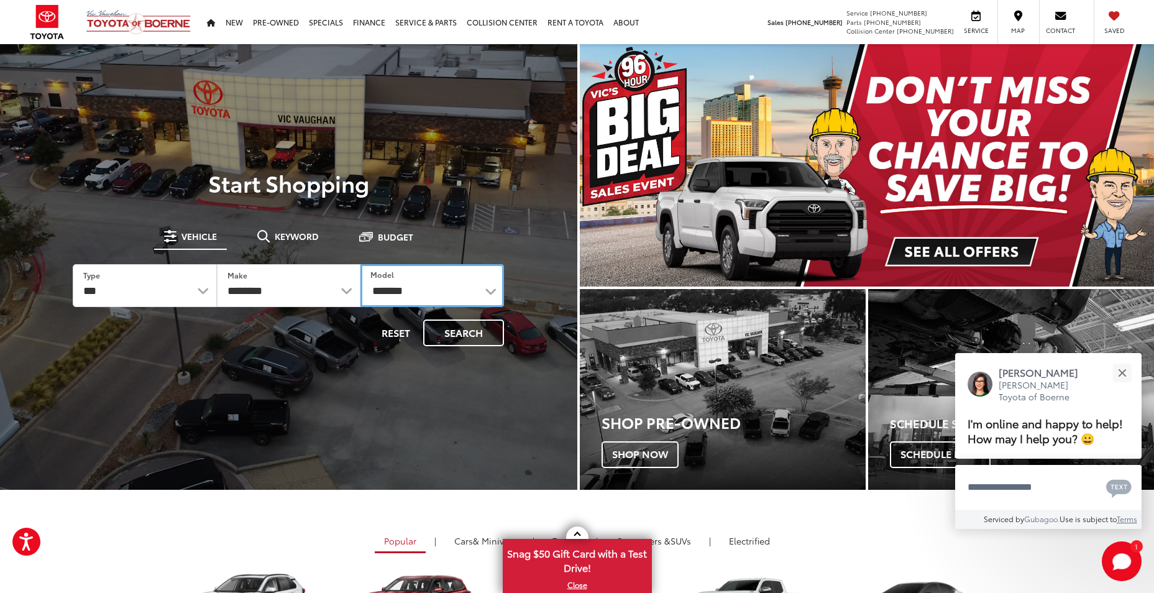
click at [360, 264] on select "**********" at bounding box center [432, 285] width 144 height 43
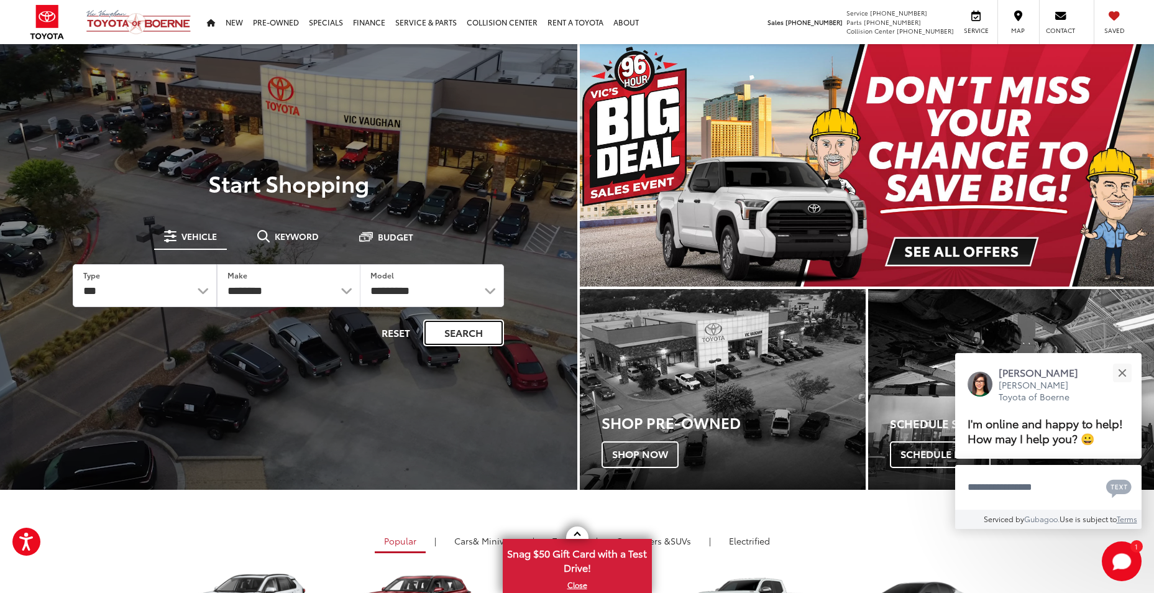
click at [480, 330] on button "Search" at bounding box center [463, 332] width 81 height 27
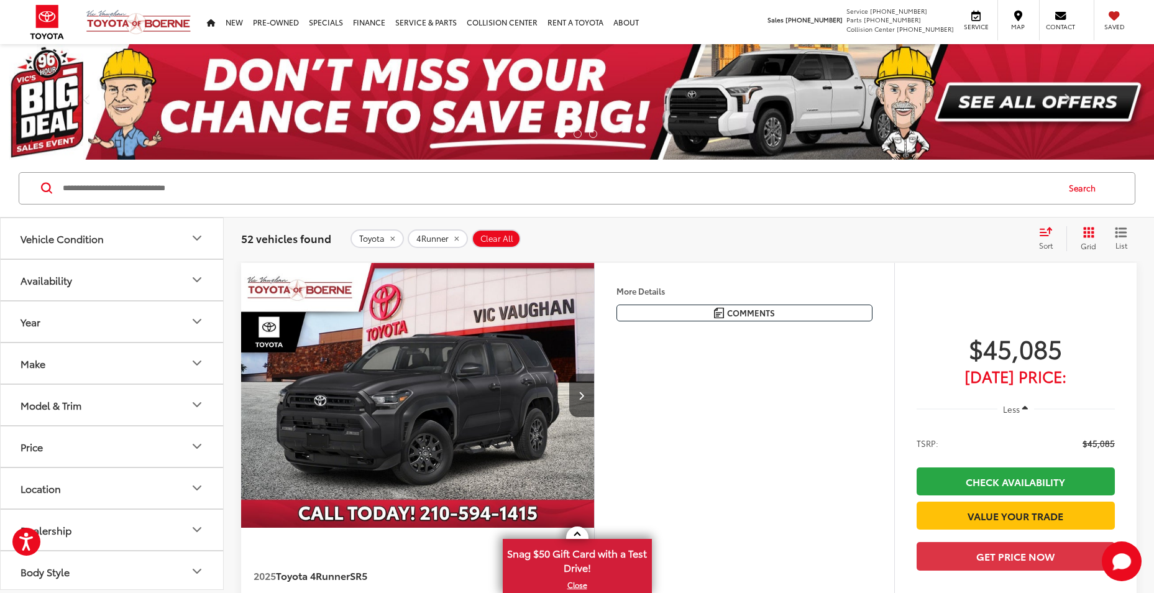
click at [477, 364] on img "2025 Toyota 4Runner SR5 0" at bounding box center [418, 396] width 355 height 266
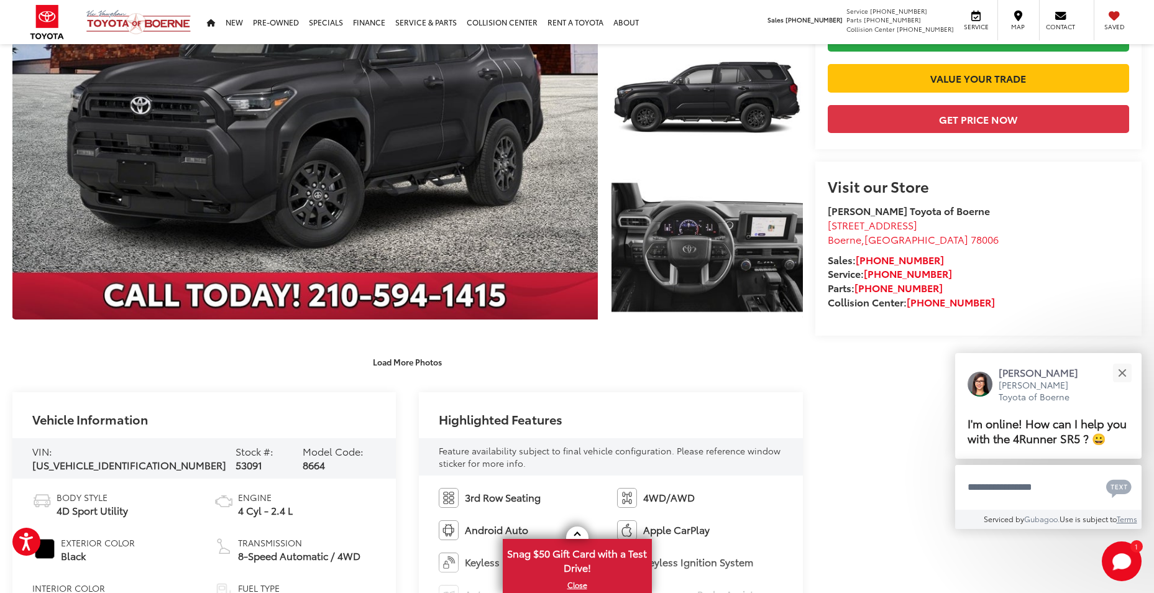
scroll to position [186, 0]
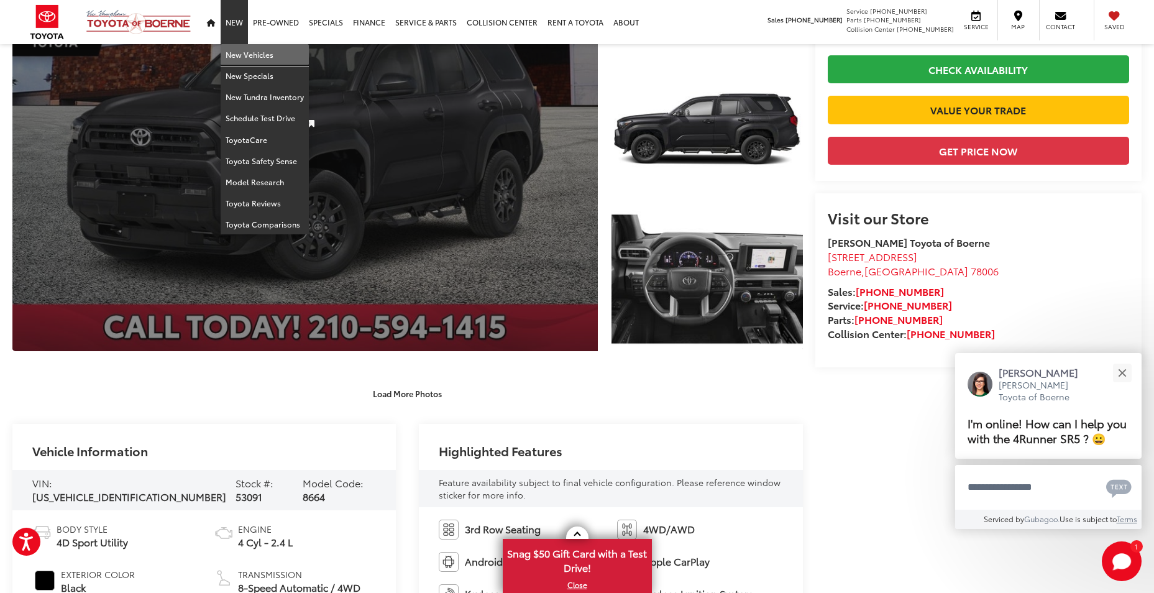
drag, startPoint x: 262, startPoint y: 53, endPoint x: 352, endPoint y: 185, distance: 159.3
click at [262, 53] on link "New Vehicles" at bounding box center [265, 54] width 88 height 21
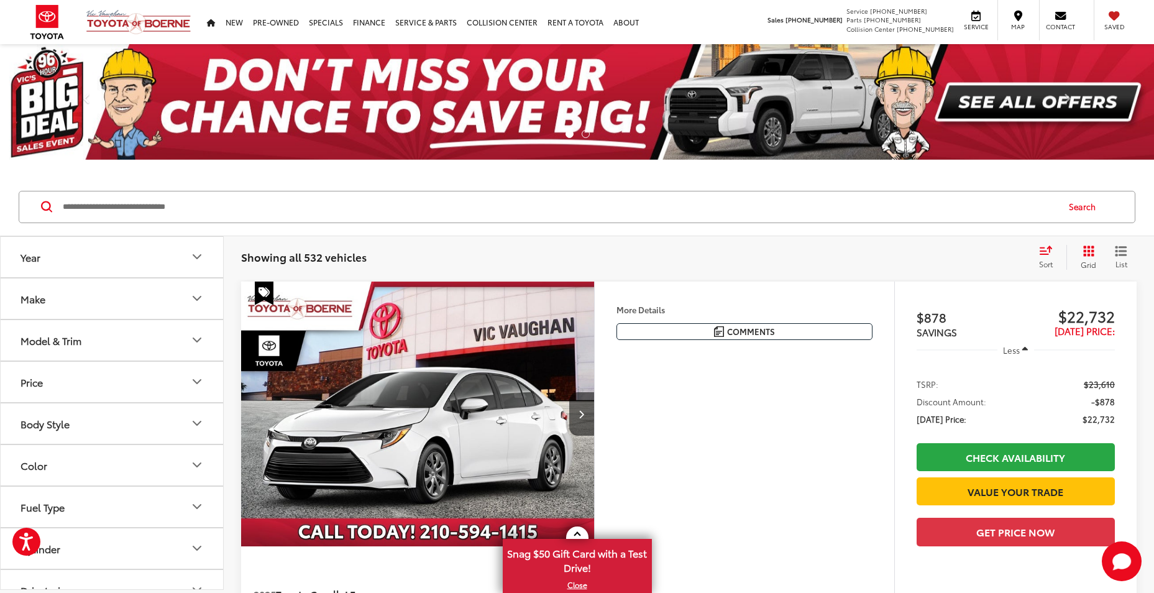
click at [132, 336] on button "Model & Trim" at bounding box center [113, 340] width 224 height 40
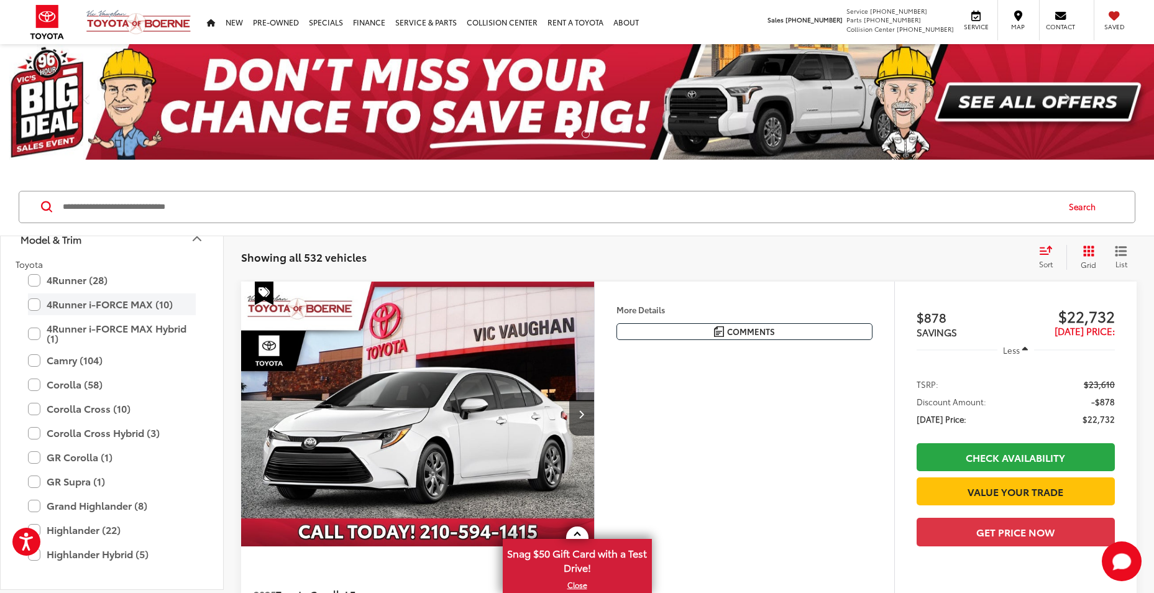
scroll to position [62, 0]
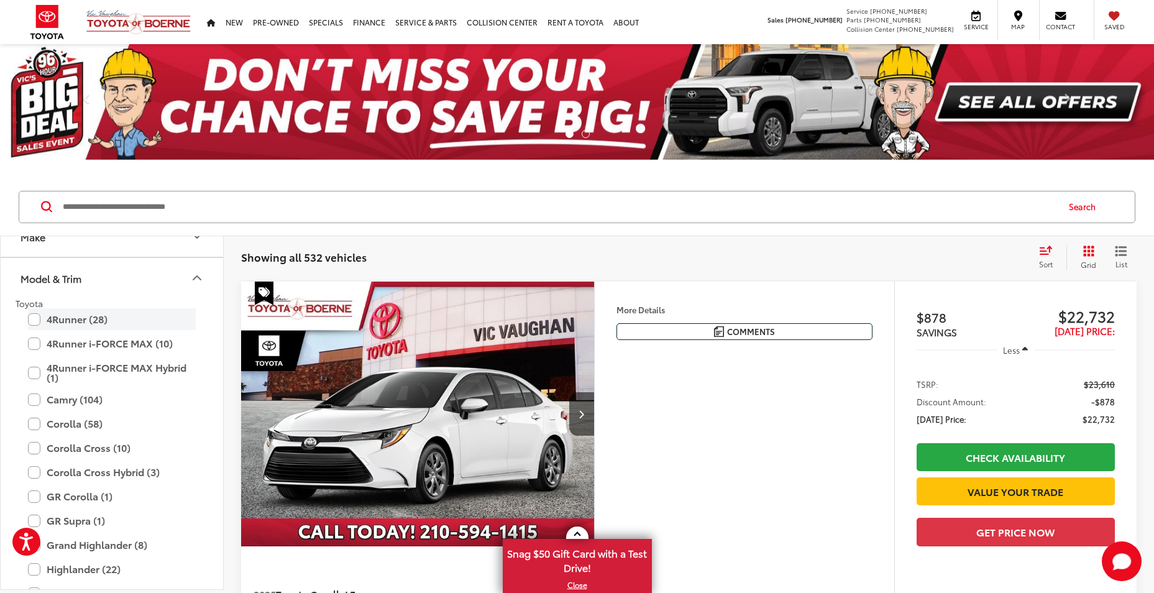
click at [34, 321] on label "4Runner (28)" at bounding box center [112, 319] width 168 height 22
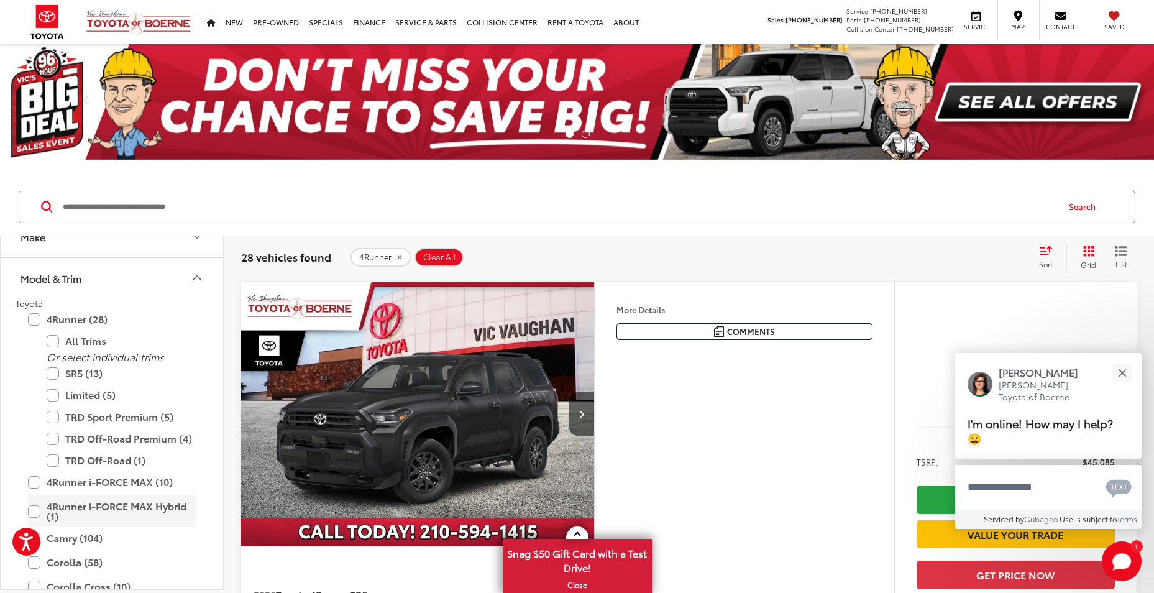
click at [31, 508] on label "4Runner i-FORCE MAX Hybrid (1)" at bounding box center [112, 511] width 168 height 32
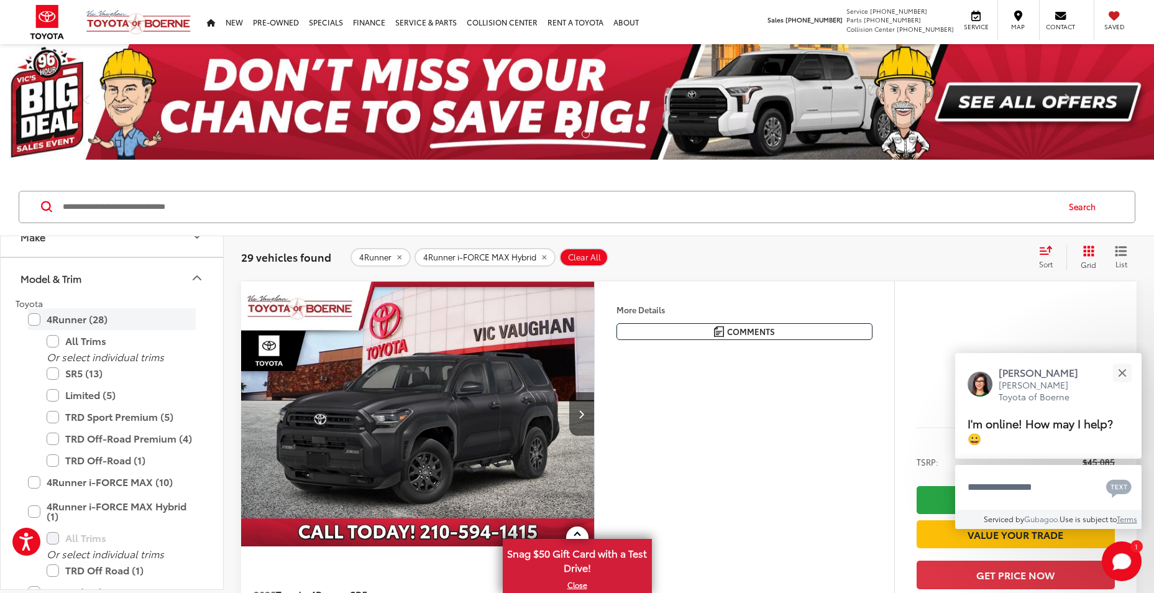
click at [34, 320] on label "4Runner (28)" at bounding box center [112, 319] width 168 height 22
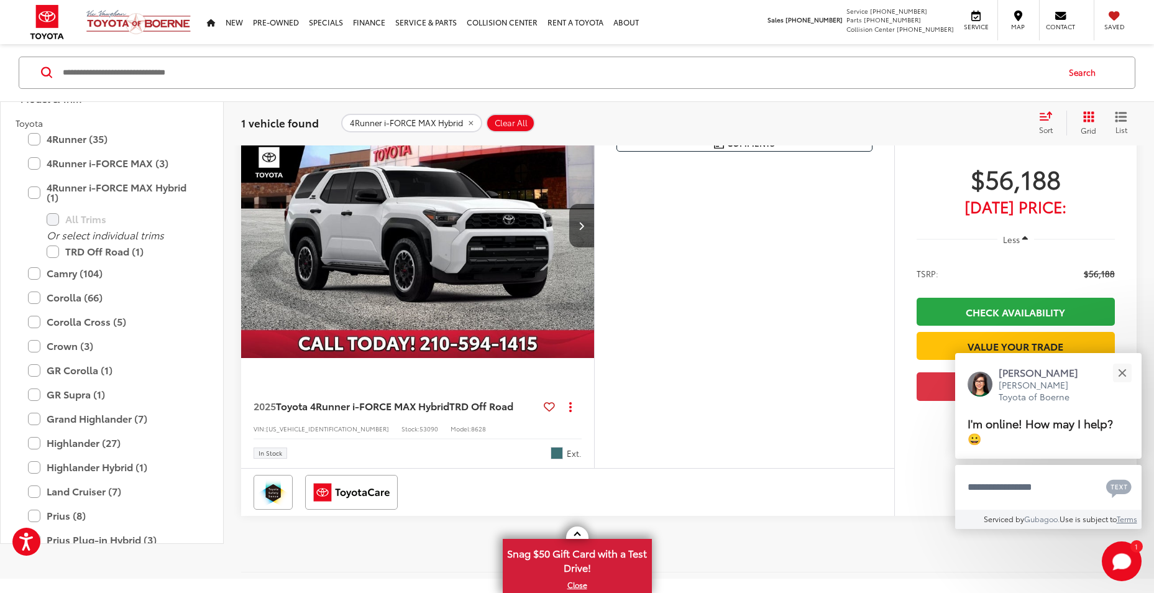
scroll to position [167, 0]
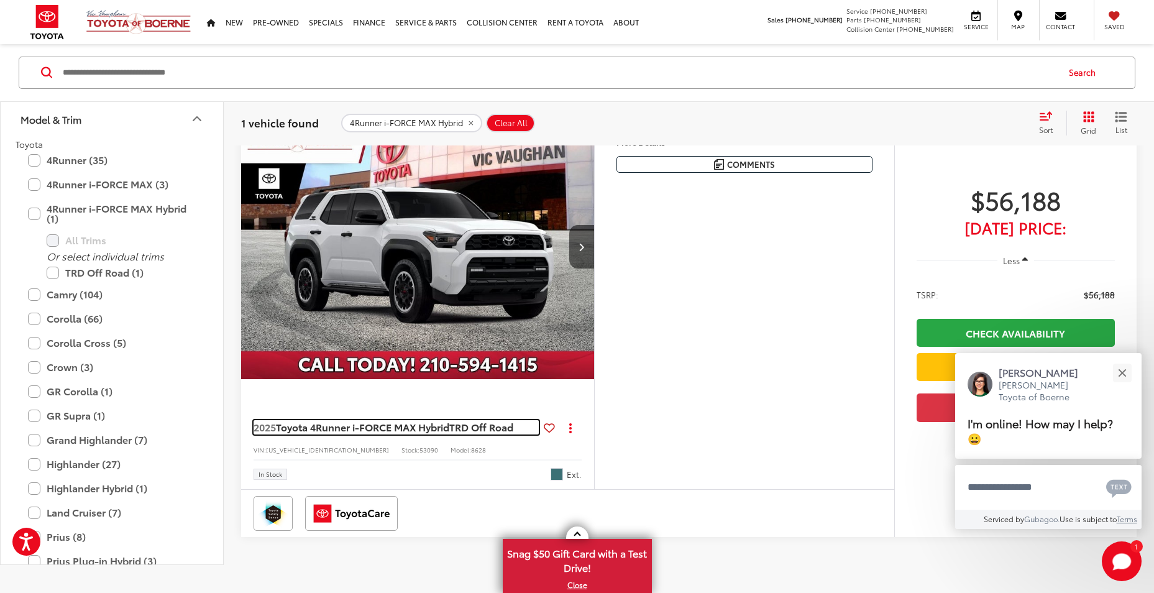
click at [277, 425] on span "Toyota 4Runner i-FORCE MAX Hybrid" at bounding box center [362, 427] width 173 height 14
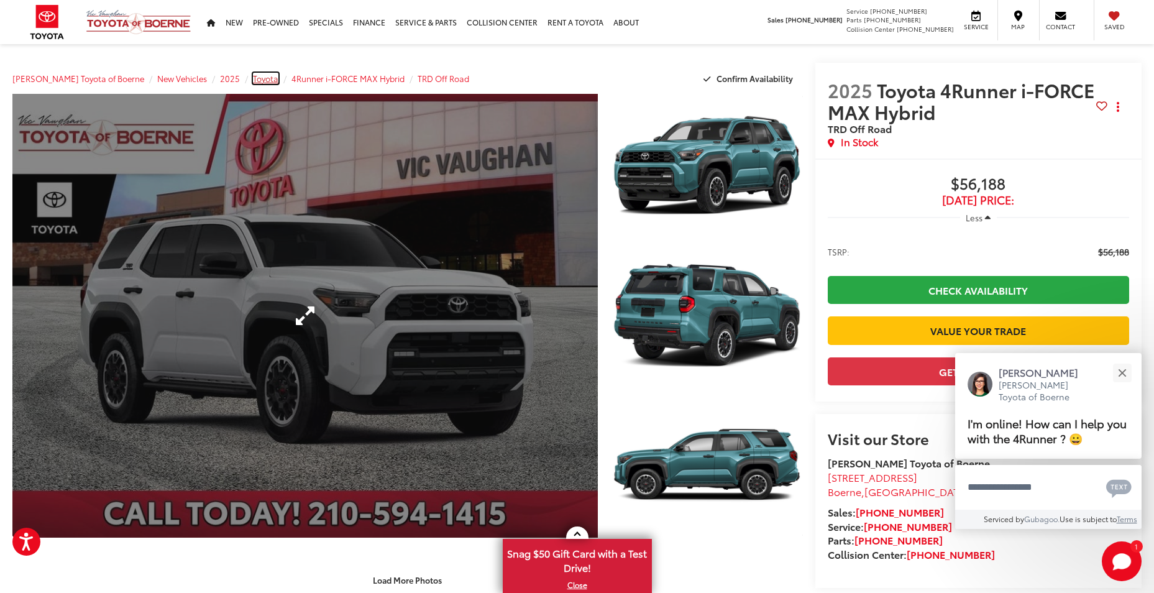
drag, startPoint x: 252, startPoint y: 78, endPoint x: 317, endPoint y: 172, distance: 114.3
click at [253, 78] on span "Toyota" at bounding box center [265, 78] width 25 height 11
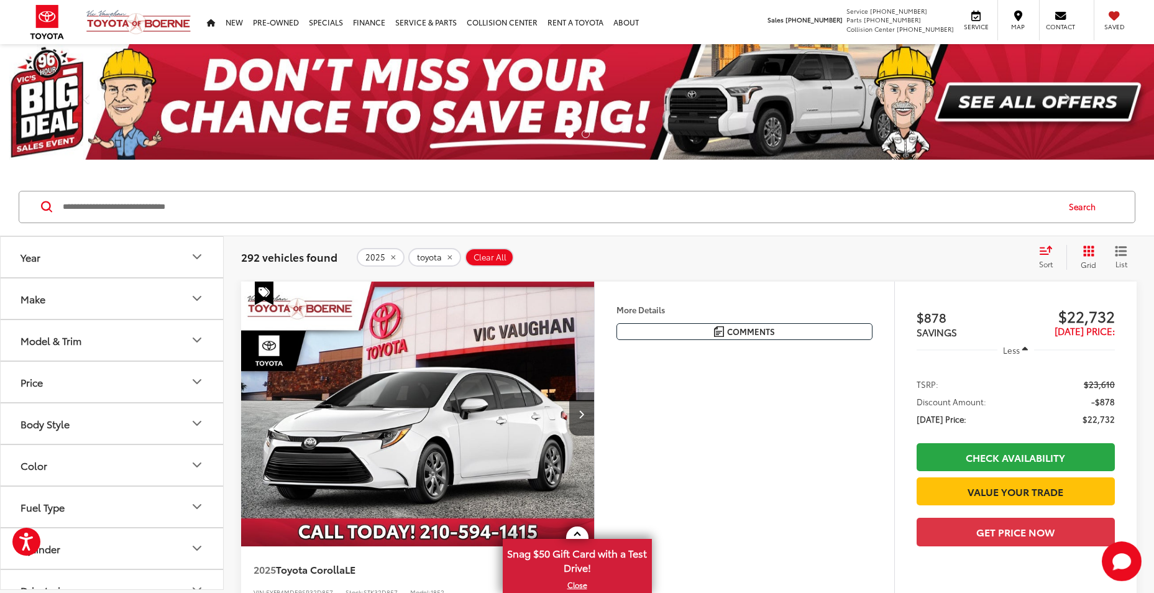
click at [131, 346] on button "Model & Trim" at bounding box center [113, 340] width 224 height 40
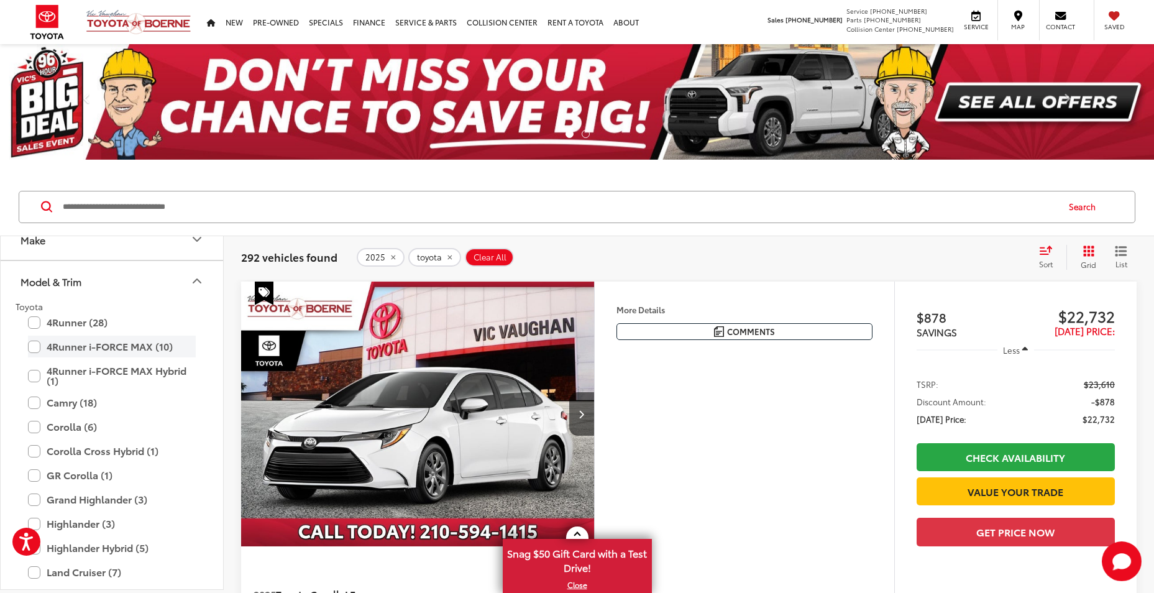
scroll to position [62, 0]
click at [106, 344] on label "4Runner i-FORCE MAX (10)" at bounding box center [112, 344] width 168 height 22
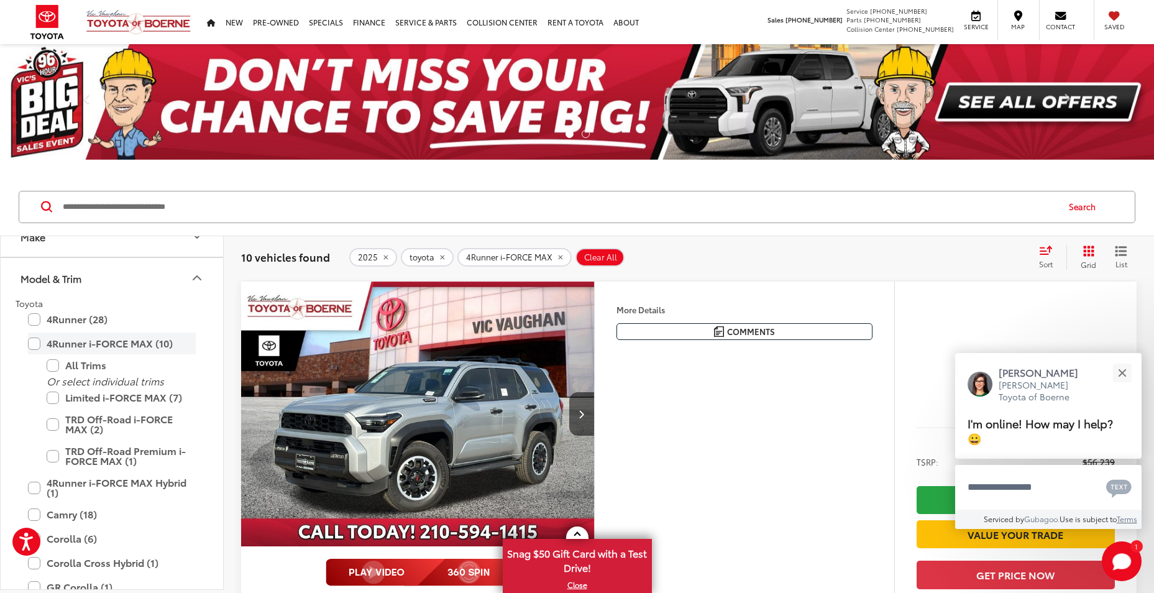
click at [32, 344] on label "4Runner i-FORCE MAX (10)" at bounding box center [112, 344] width 168 height 22
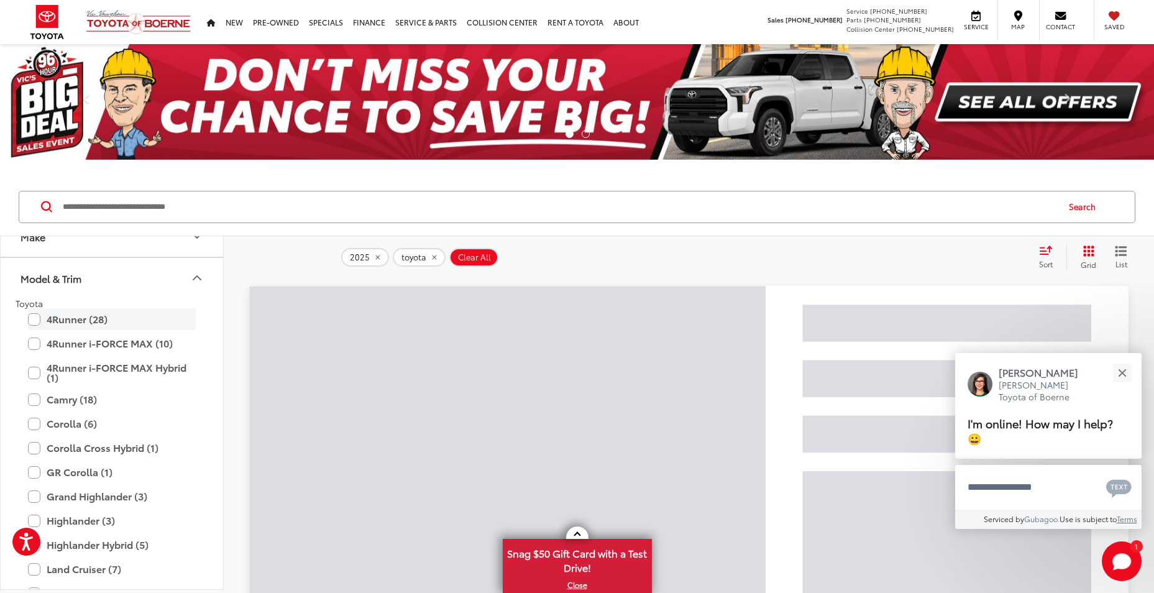
click at [37, 318] on label "4Runner (28)" at bounding box center [112, 319] width 168 height 22
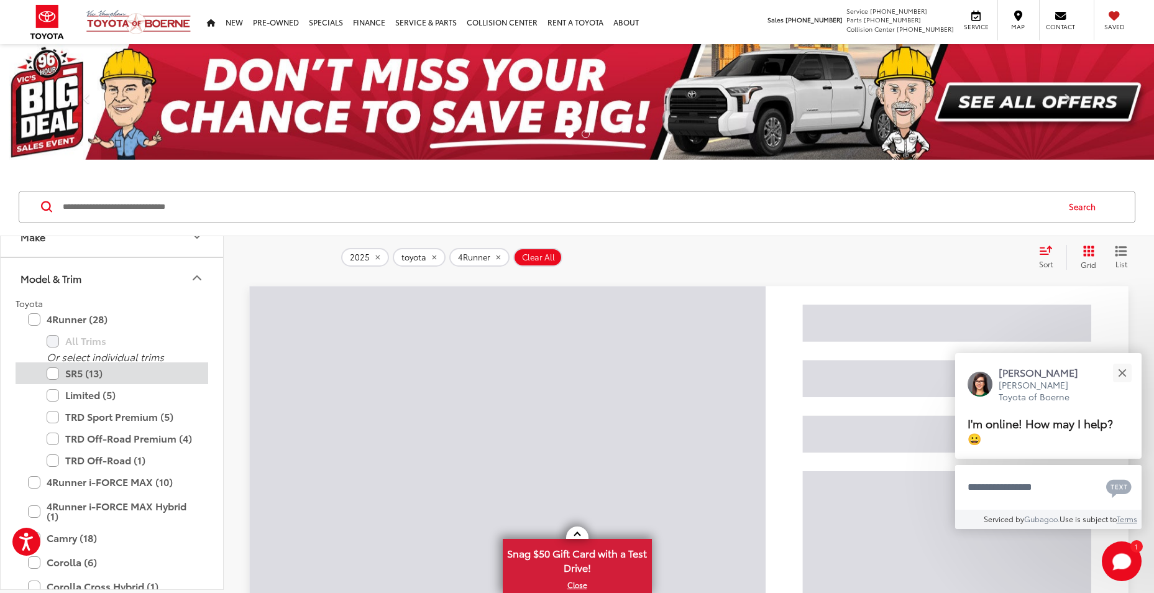
click at [55, 371] on label "SR5 (13)" at bounding box center [121, 373] width 149 height 22
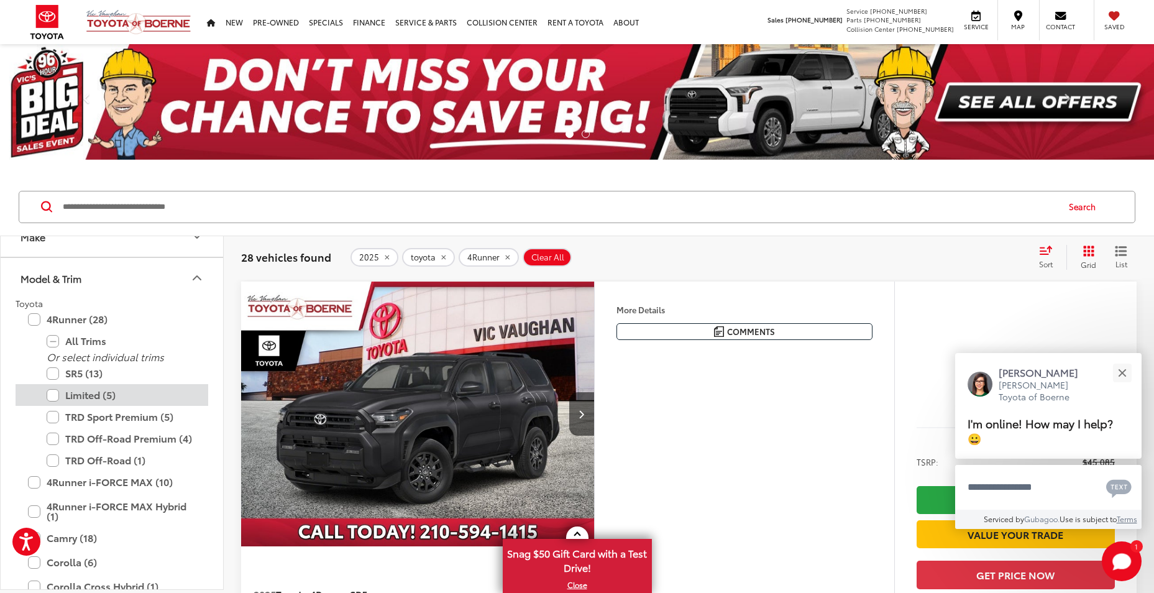
click at [51, 392] on label "Limited (5)" at bounding box center [121, 395] width 149 height 22
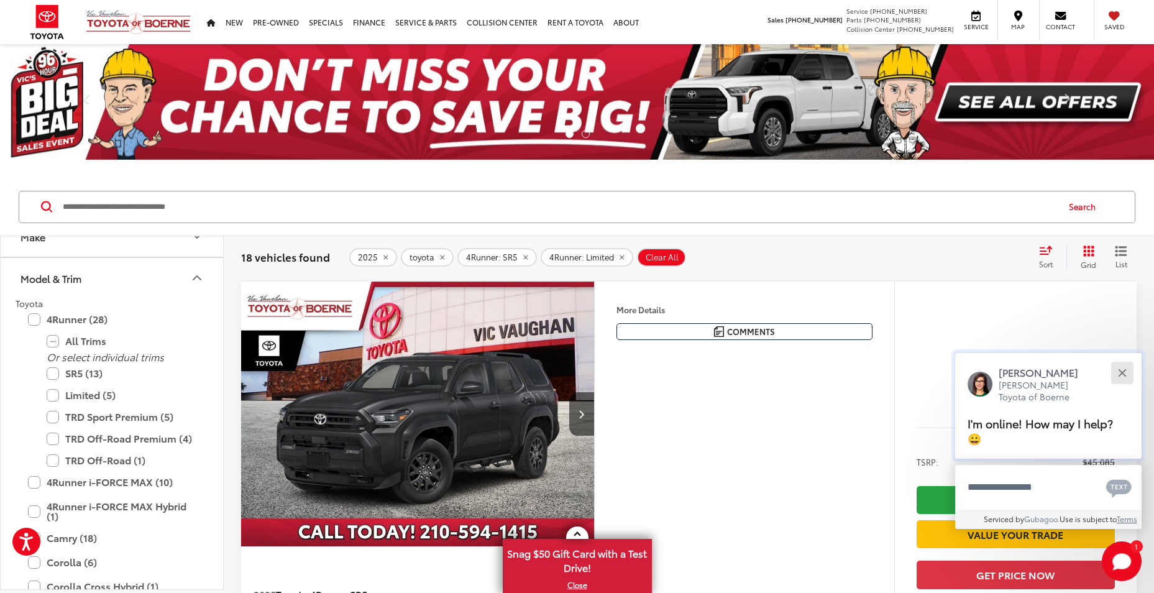
click at [1135, 368] on button "Close" at bounding box center [1122, 372] width 27 height 27
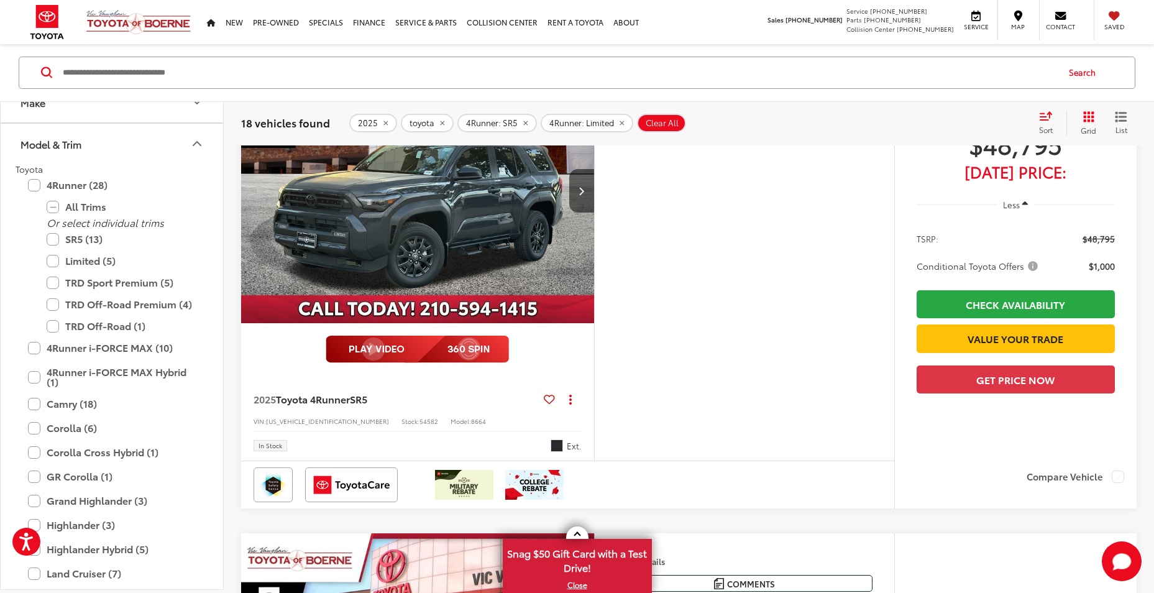
scroll to position [994, 0]
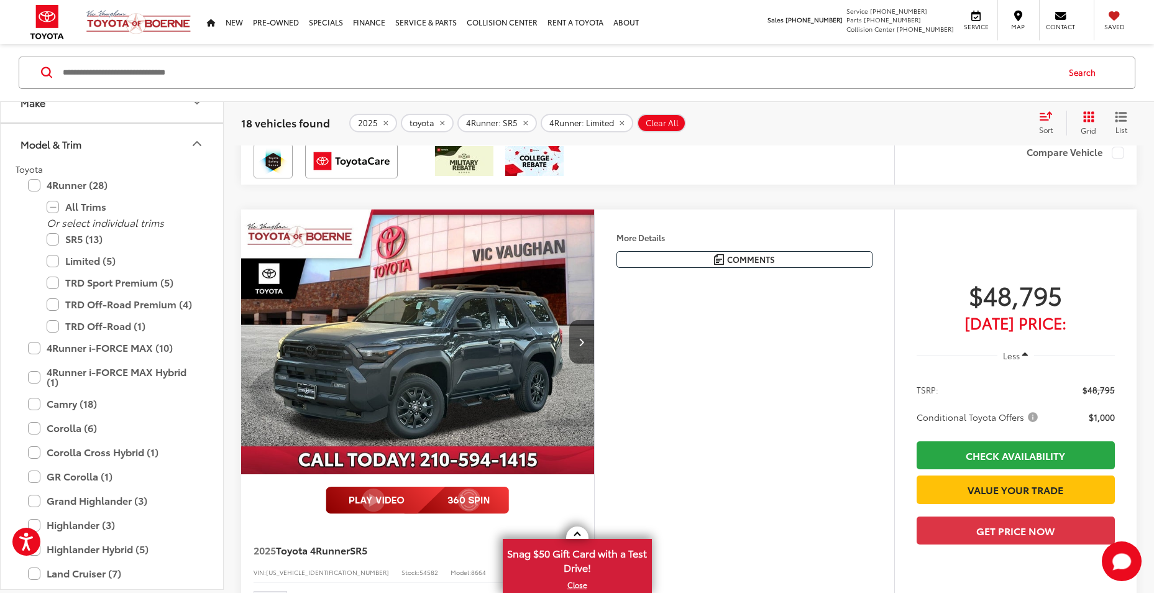
click at [533, 387] on img "2025 Toyota 4Runner SR5 0" at bounding box center [418, 342] width 355 height 266
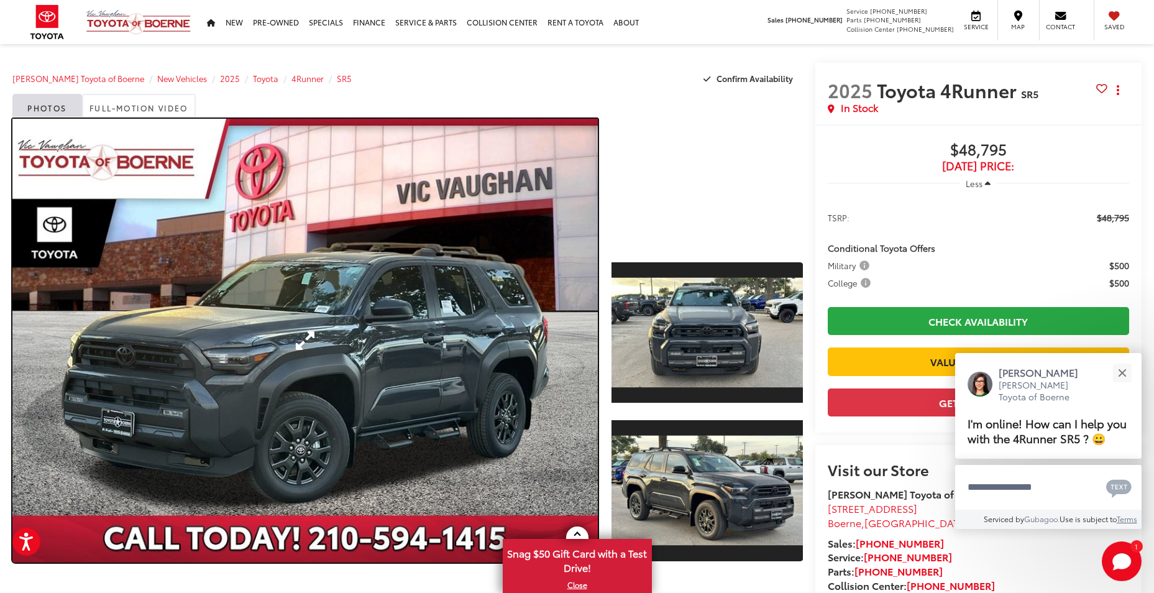
click at [381, 316] on link "Expand Photo 0" at bounding box center [304, 341] width 585 height 444
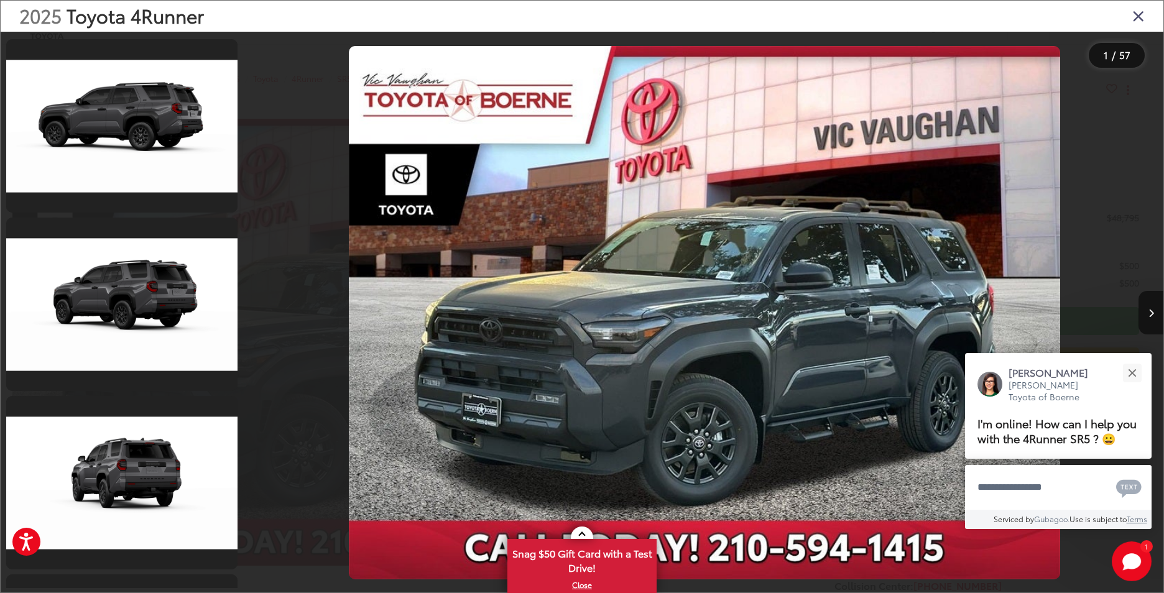
scroll to position [7210, 0]
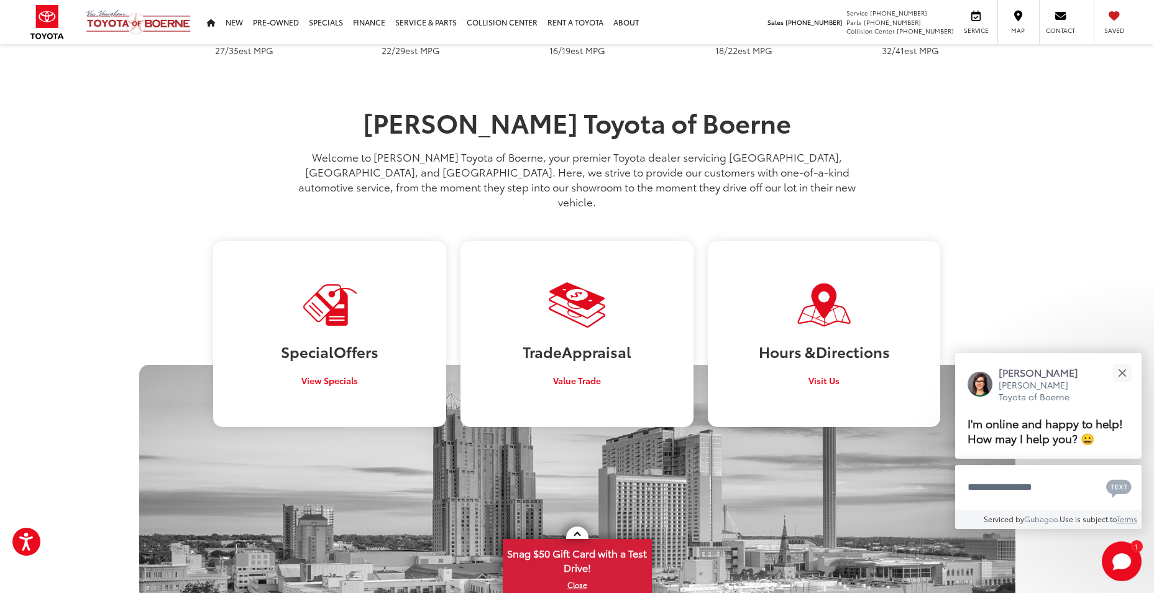
scroll to position [722, 0]
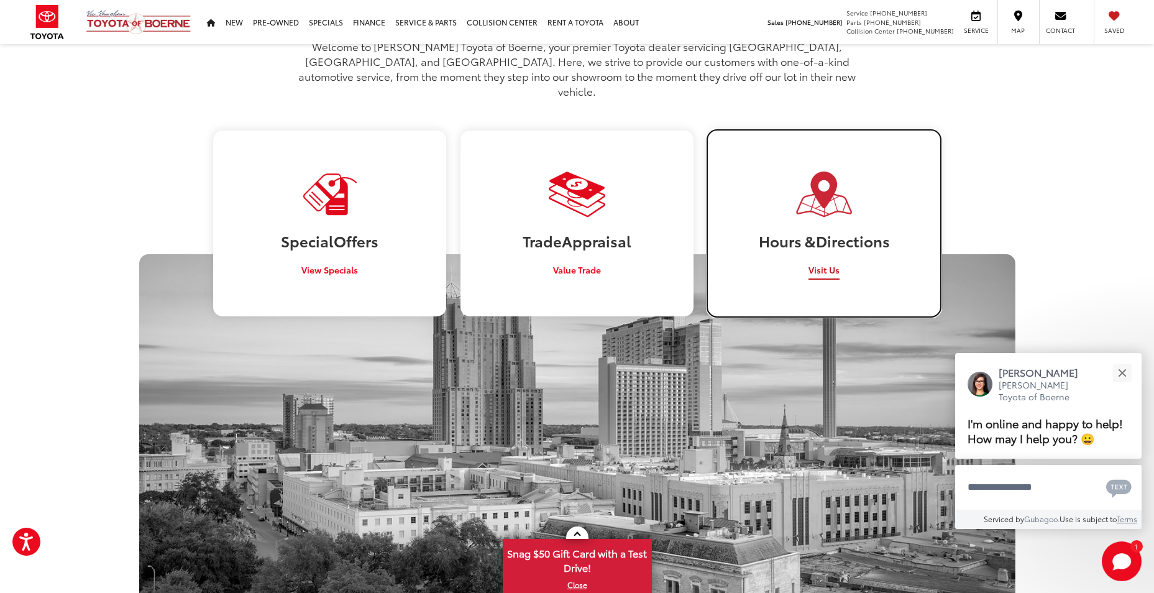
click at [866, 232] on h3 "Hours & Directions" at bounding box center [824, 240] width 214 height 16
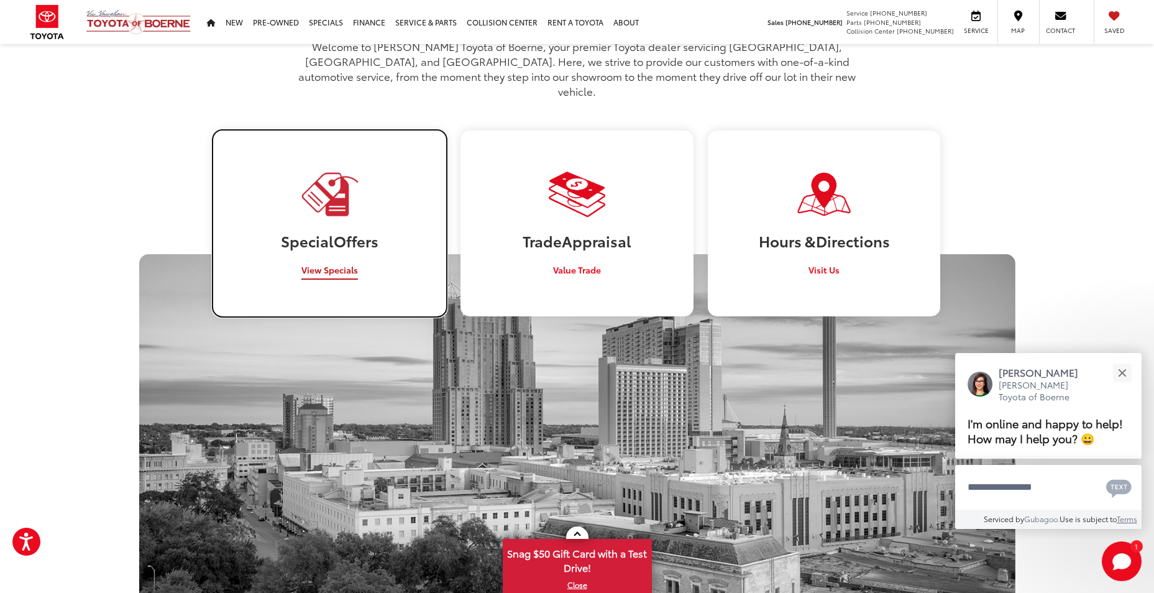
click at [314, 203] on img at bounding box center [330, 194] width 60 height 49
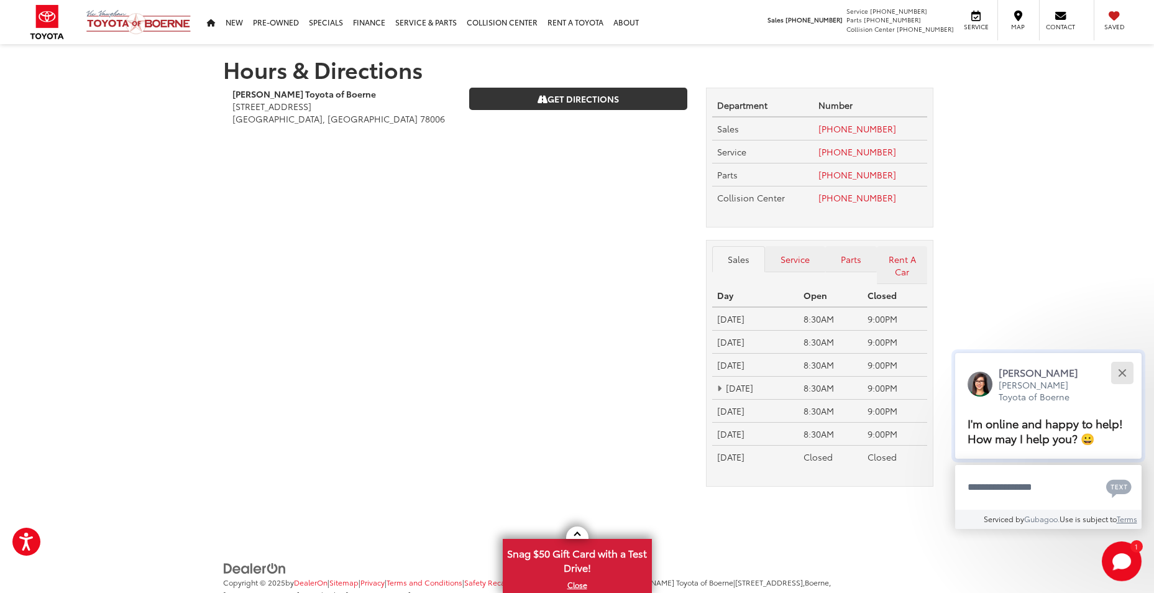
click at [1123, 370] on div "Close" at bounding box center [1122, 373] width 8 height 8
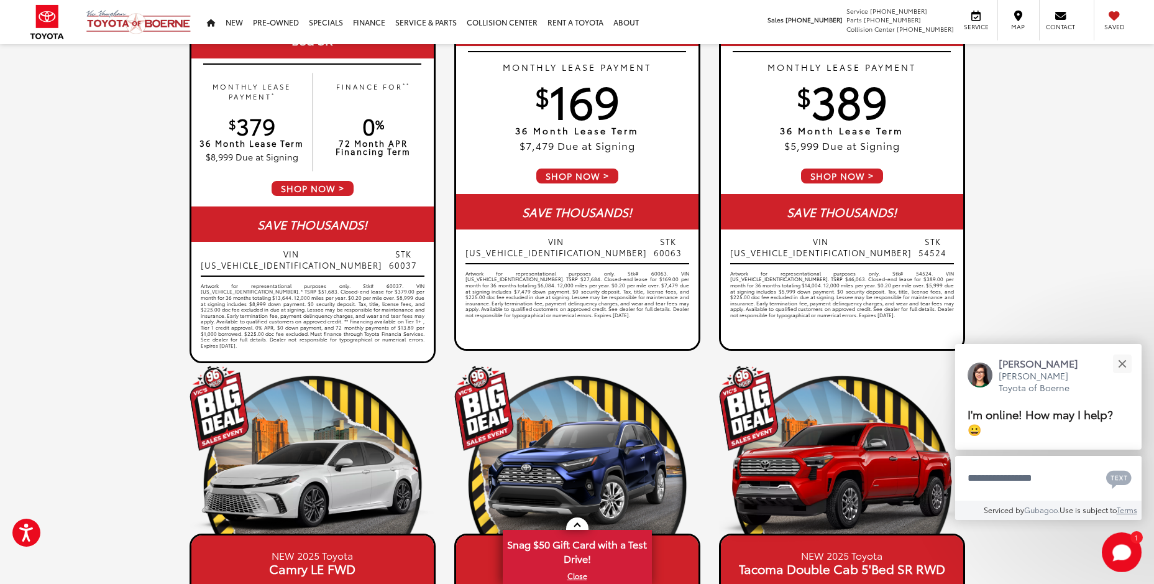
scroll to position [291, 0]
click at [1132, 369] on button "Close" at bounding box center [1122, 363] width 27 height 27
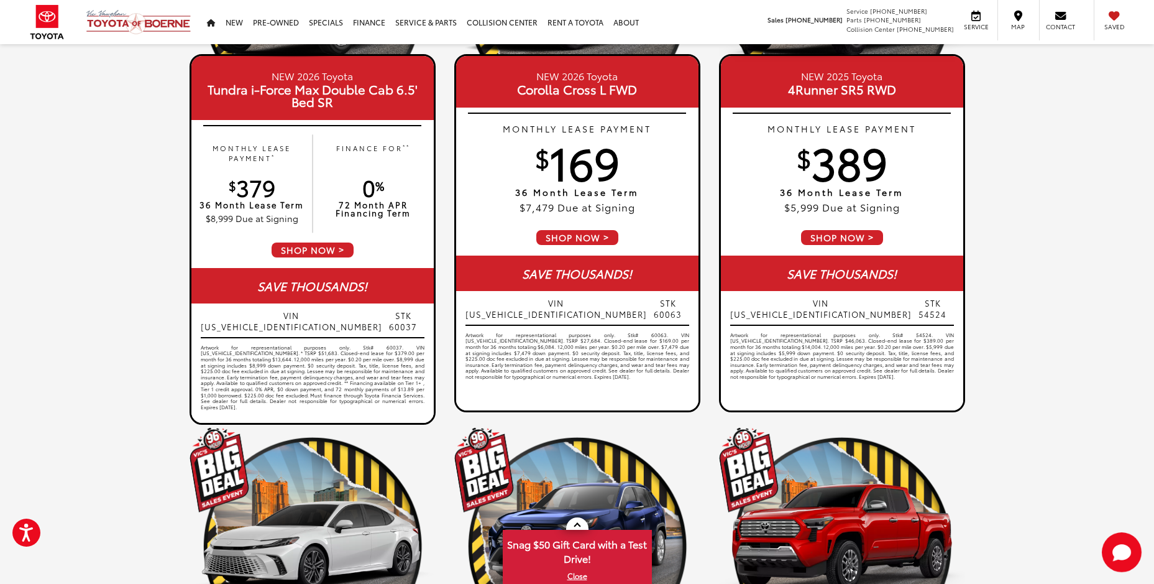
scroll to position [43, 0]
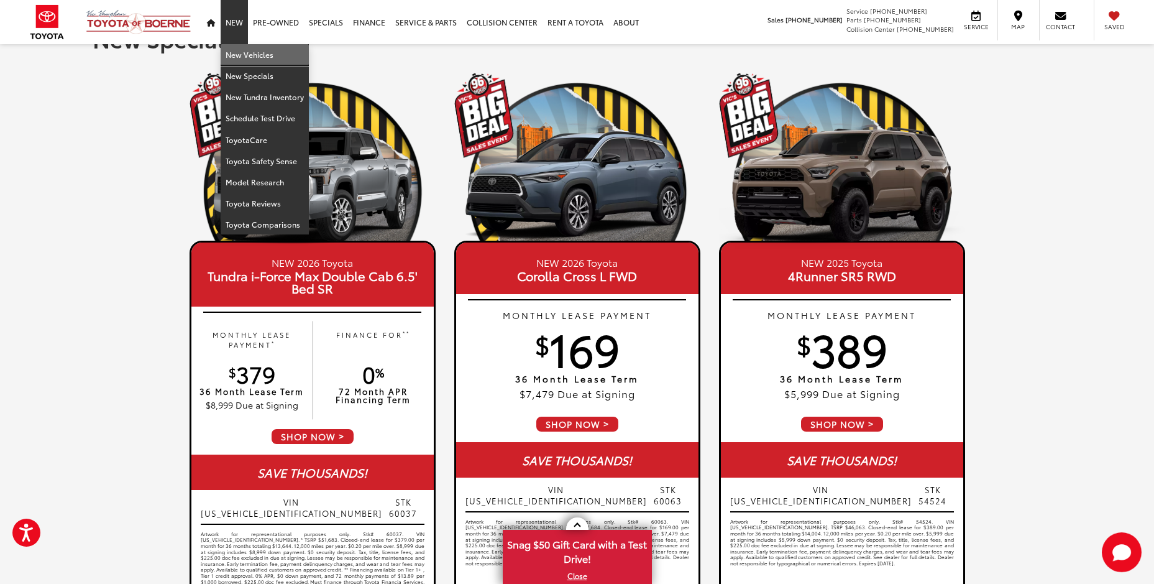
click at [246, 55] on link "New Vehicles" at bounding box center [265, 54] width 88 height 21
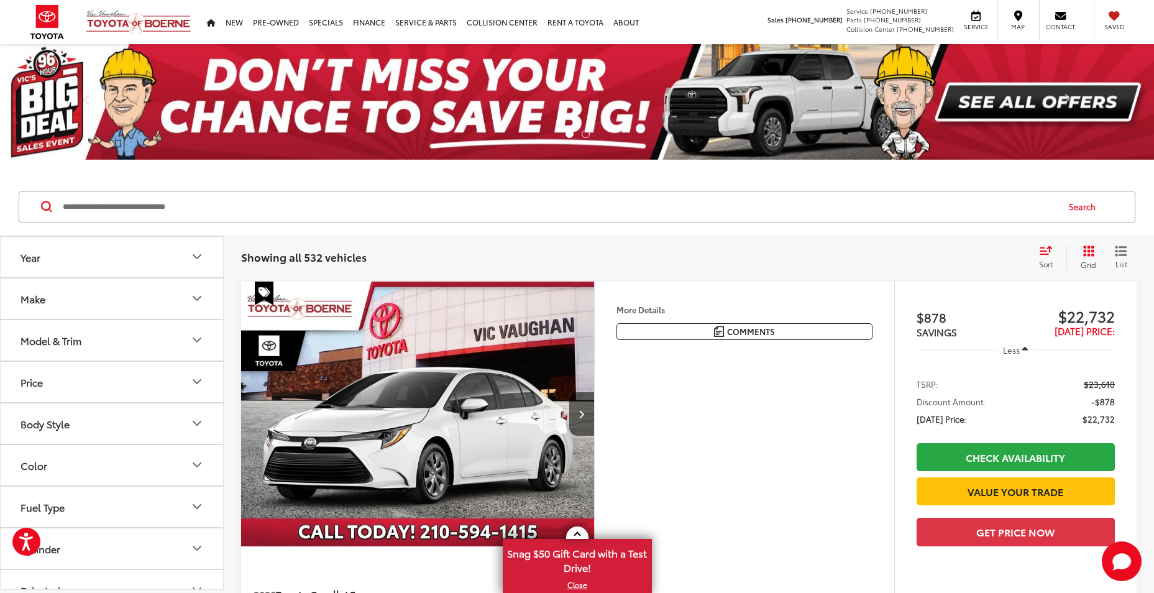
click at [63, 349] on button "Model & Trim" at bounding box center [113, 340] width 224 height 40
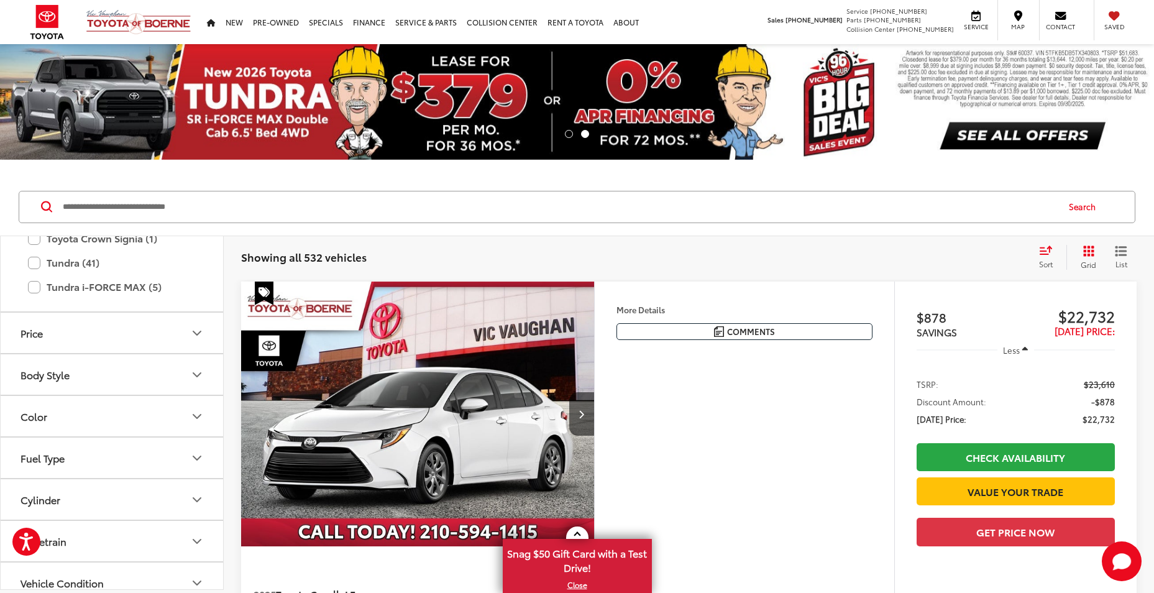
scroll to position [490, 0]
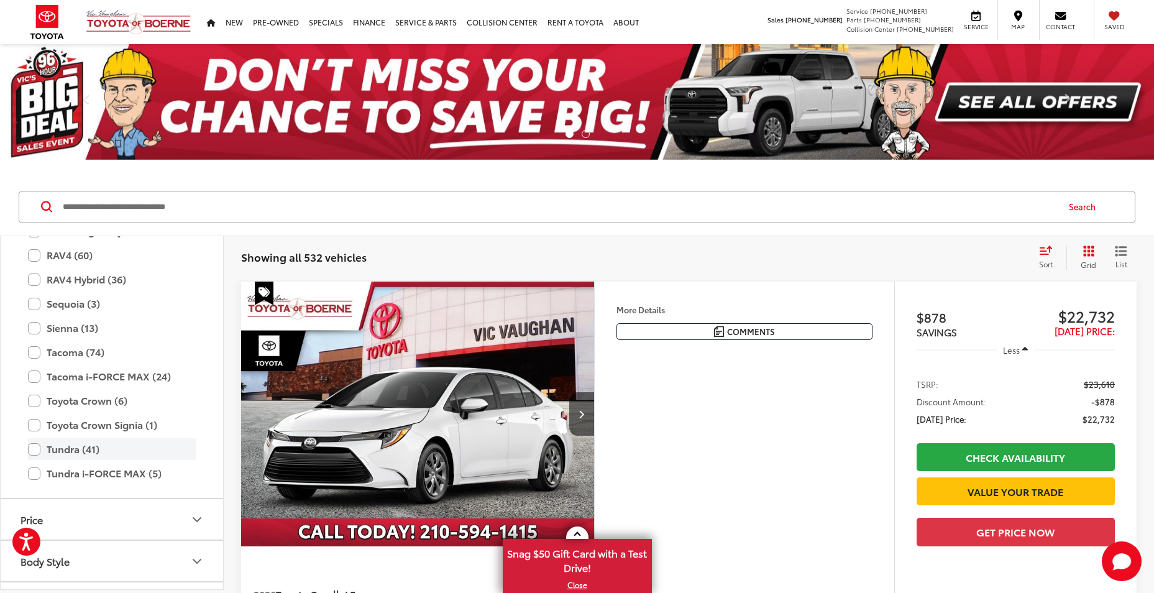
click at [35, 451] on label "Tundra (41)" at bounding box center [112, 449] width 168 height 22
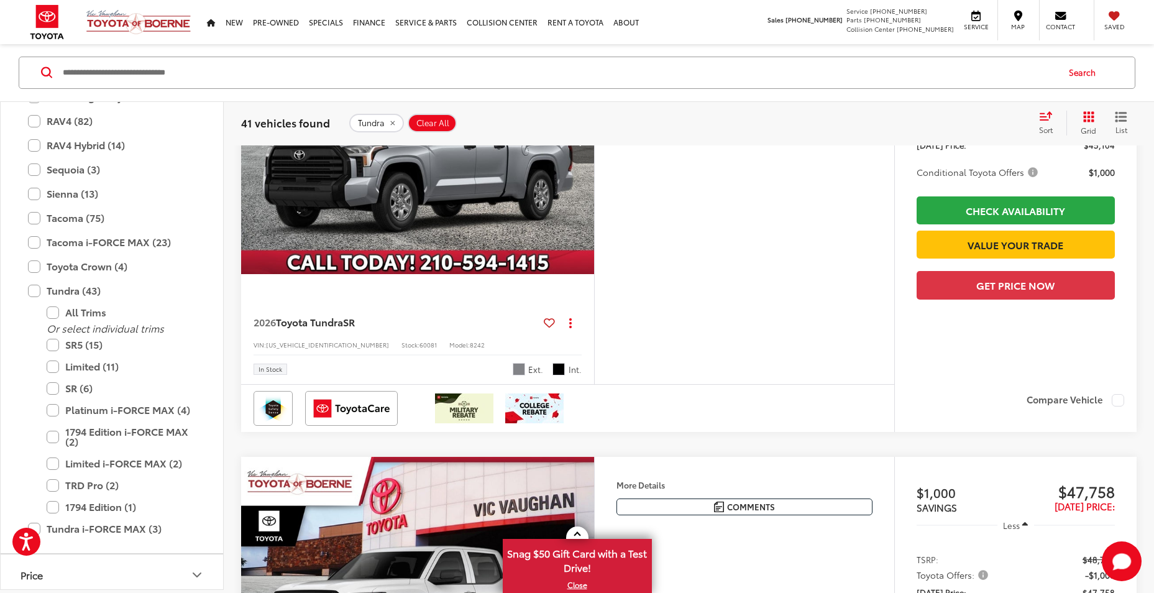
scroll to position [311, 0]
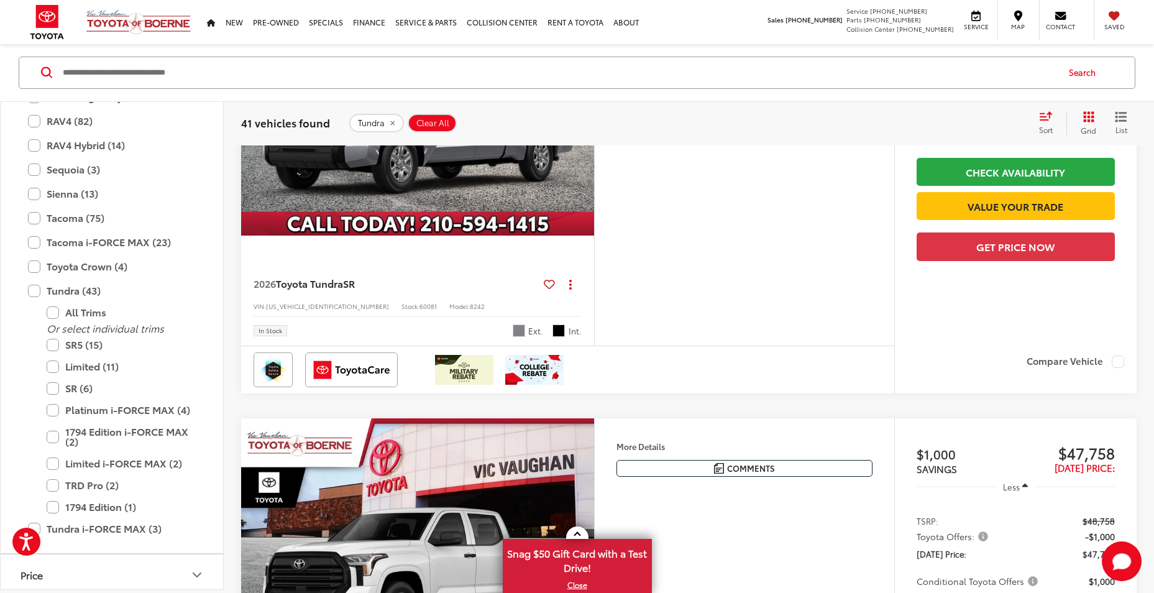
click at [457, 185] on img "2026 Toyota Tundra SR 0" at bounding box center [418, 104] width 355 height 266
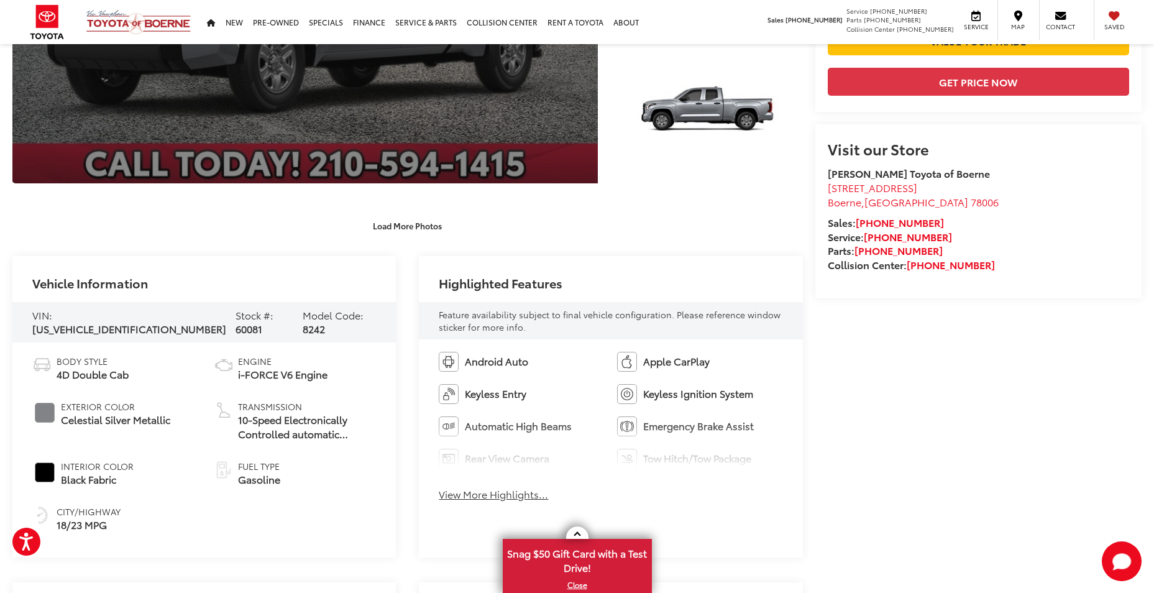
scroll to position [435, 0]
